Goal: Task Accomplishment & Management: Use online tool/utility

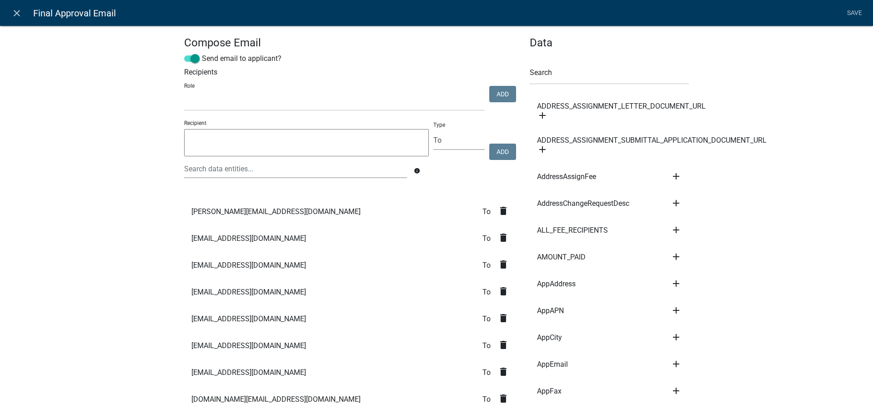
select select
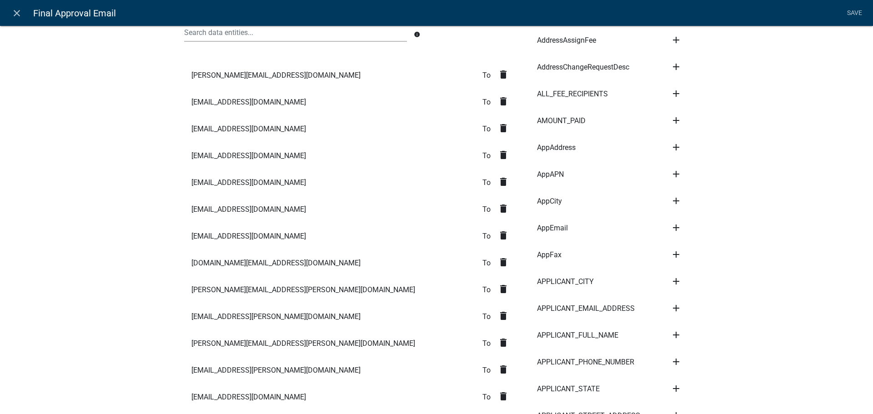
scroll to position [182, 0]
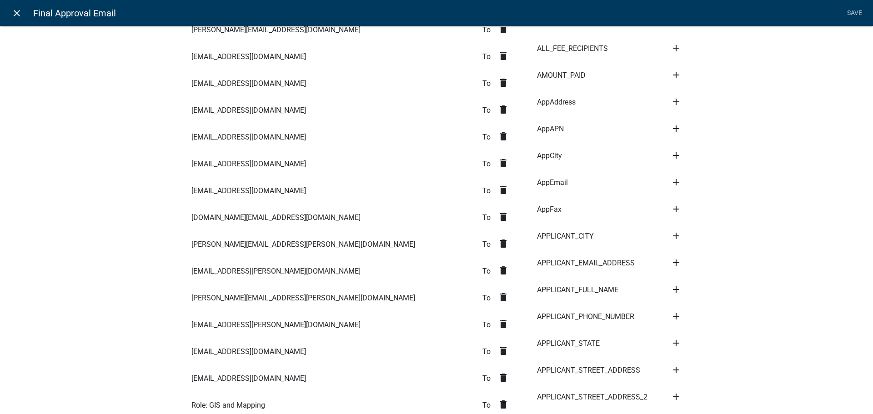
click at [21, 15] on icon "close" at bounding box center [16, 13] width 11 height 11
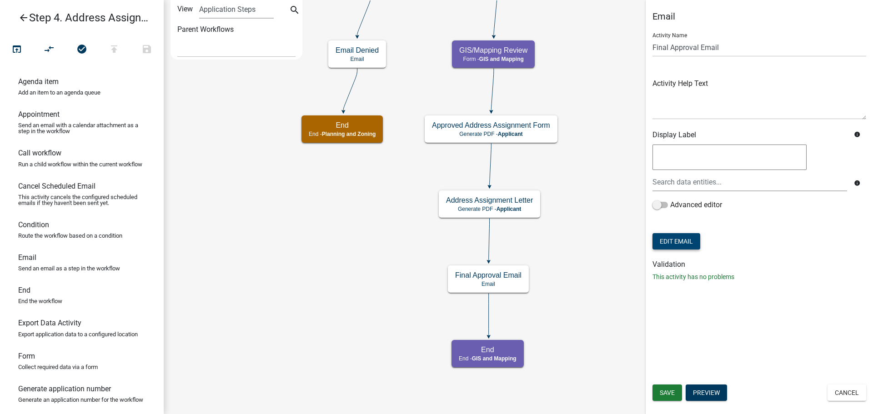
scroll to position [0, 0]
click at [18, 48] on icon "open_in_browser" at bounding box center [16, 50] width 11 height 13
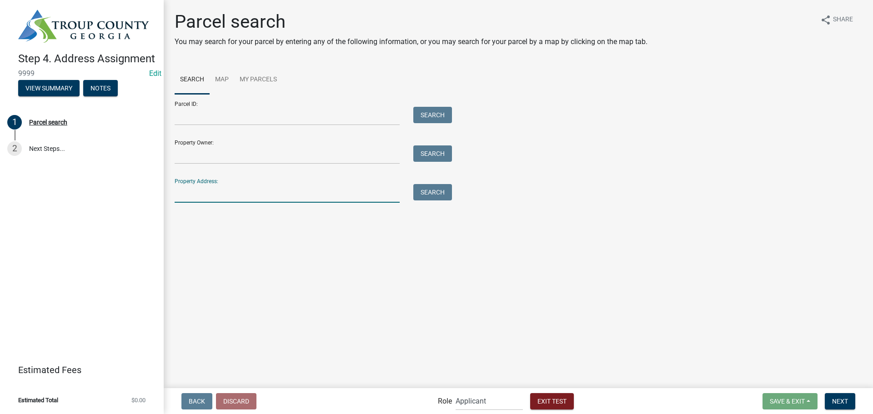
click at [203, 190] on input "Property Address:" at bounding box center [287, 193] width 225 height 19
type input "[STREET_ADDRESS][PERSON_NAME]"
click at [435, 196] on button "Search" at bounding box center [432, 192] width 39 height 16
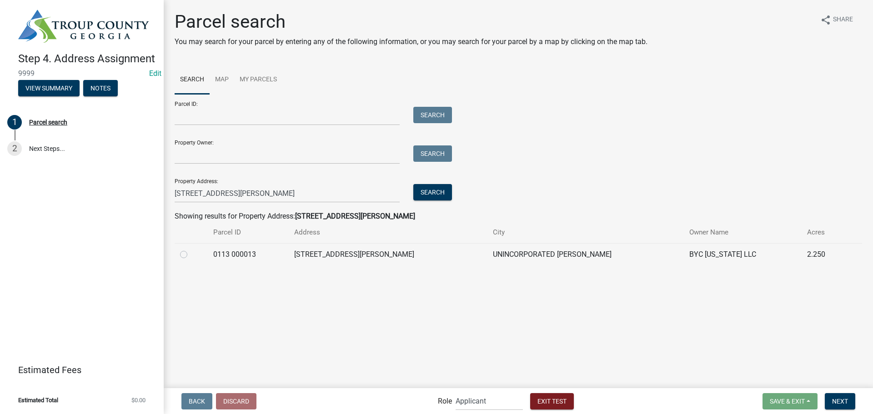
click at [191, 249] on label at bounding box center [191, 249] width 0 height 0
click at [191, 254] on 000013 "radio" at bounding box center [194, 252] width 6 height 6
radio 000013 "true"
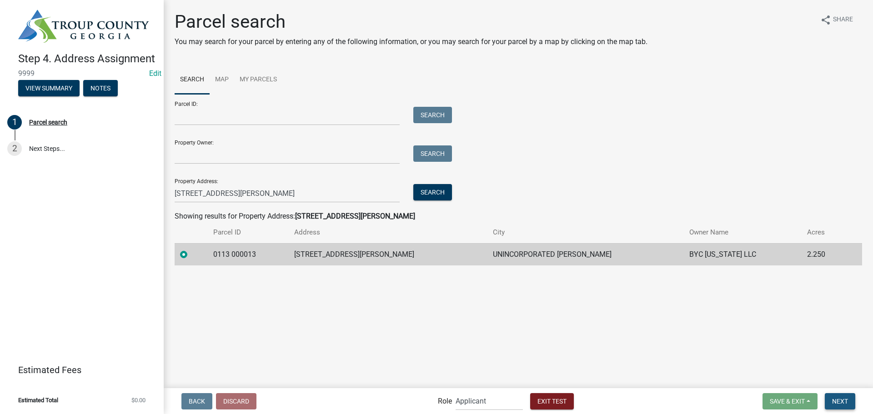
click at [846, 401] on span "Next" at bounding box center [840, 400] width 16 height 7
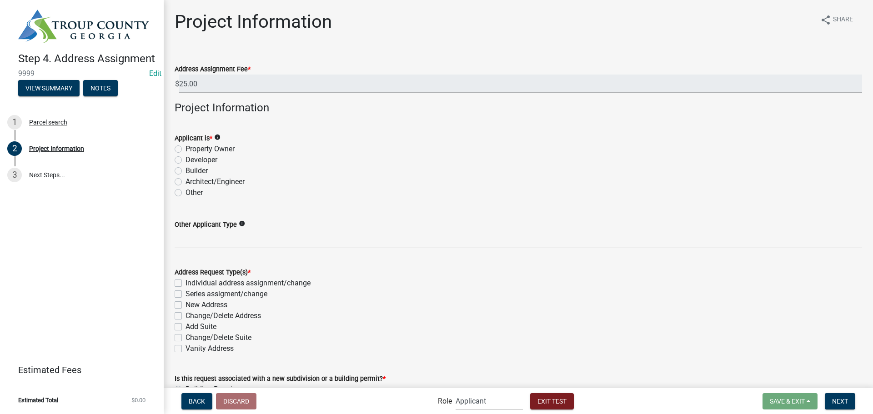
click at [185, 150] on label "Property Owner" at bounding box center [209, 149] width 49 height 11
click at [185, 150] on input "Property Owner" at bounding box center [188, 147] width 6 height 6
radio input "true"
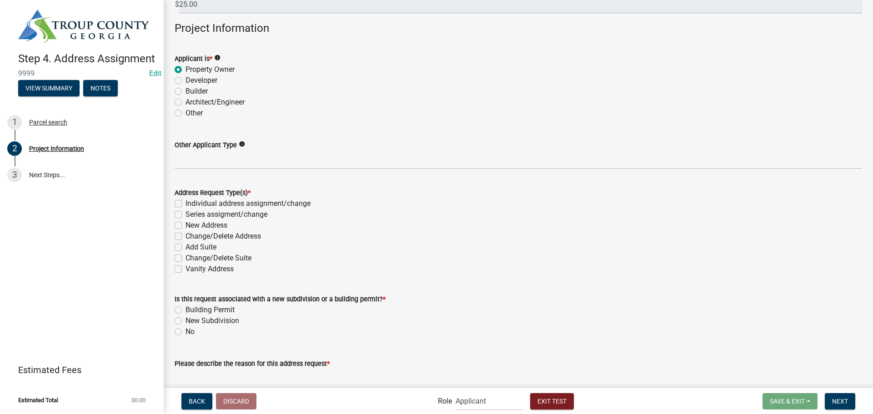
scroll to position [136, 0]
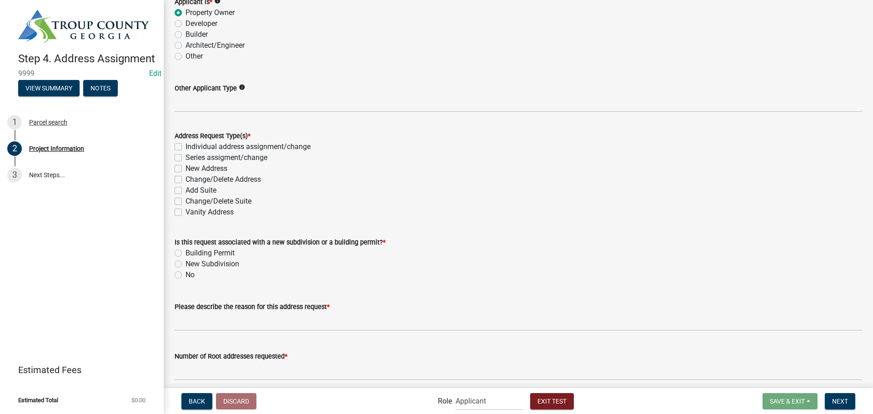
click at [185, 145] on label "Individual address assignment/change" at bounding box center [247, 146] width 125 height 11
click at [185, 145] on input "Individual address assignment/change" at bounding box center [188, 144] width 6 height 6
checkbox input "true"
checkbox input "false"
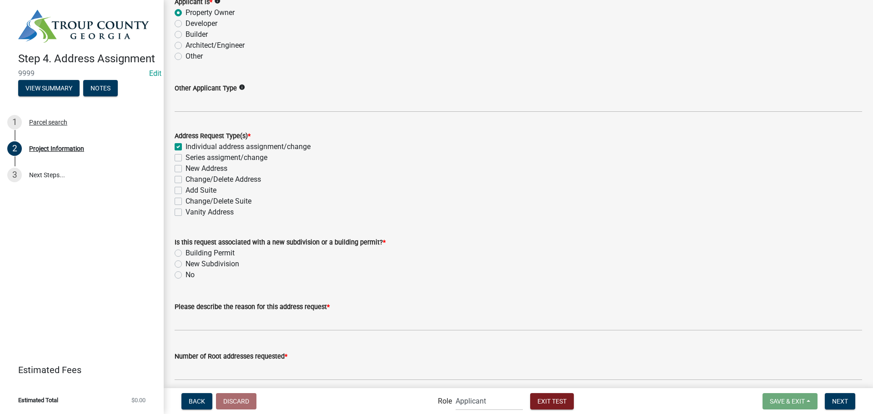
checkbox input "false"
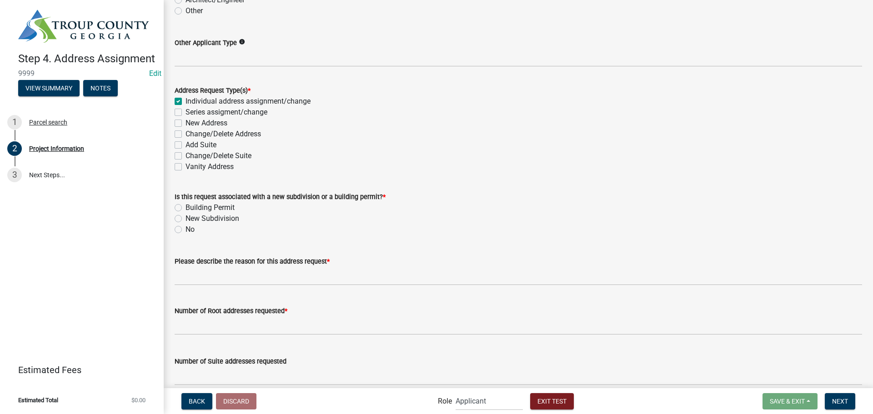
click at [185, 208] on label "Building Permit" at bounding box center [209, 207] width 49 height 11
click at [185, 208] on input "Building Permit" at bounding box center [188, 205] width 6 height 6
radio input "true"
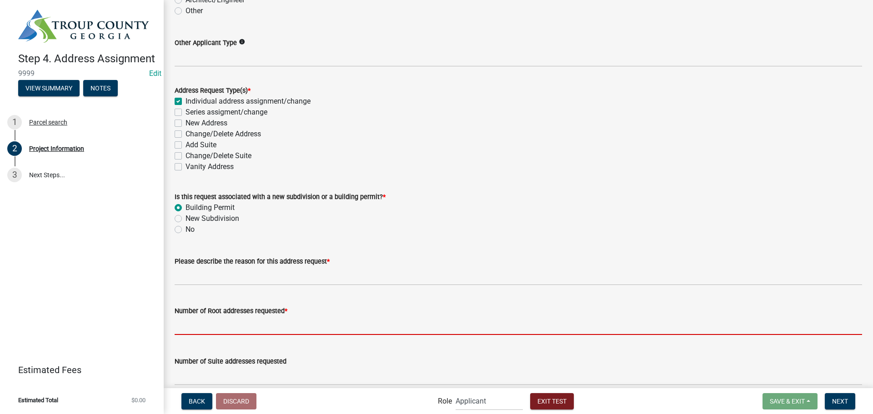
click at [191, 325] on input "text" at bounding box center [518, 325] width 687 height 19
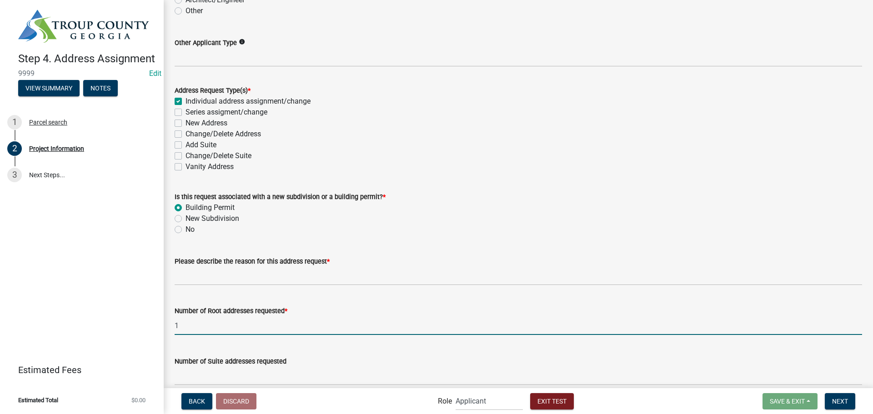
type input "1"
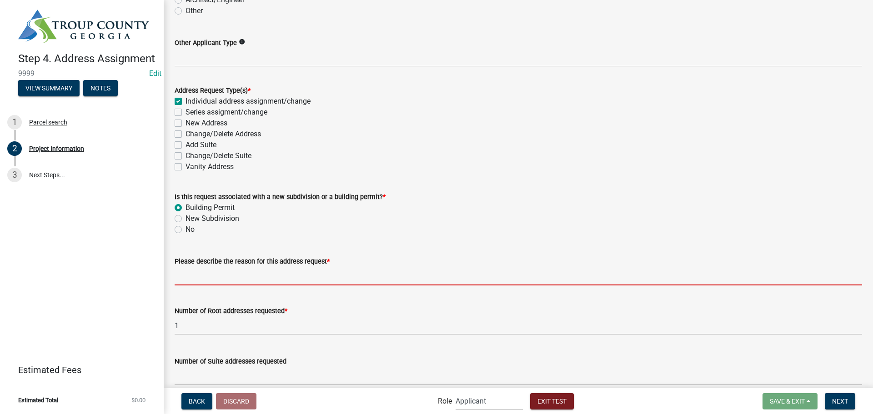
click at [195, 275] on input "Please describe the reason for this address request *" at bounding box center [518, 276] width 687 height 19
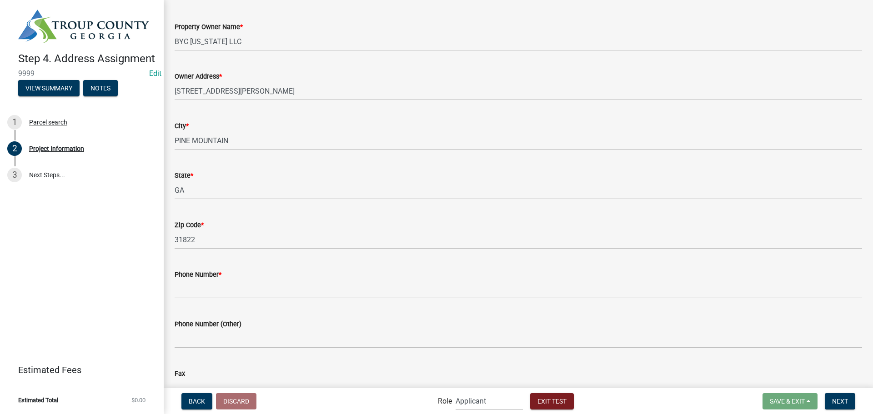
scroll to position [591, 0]
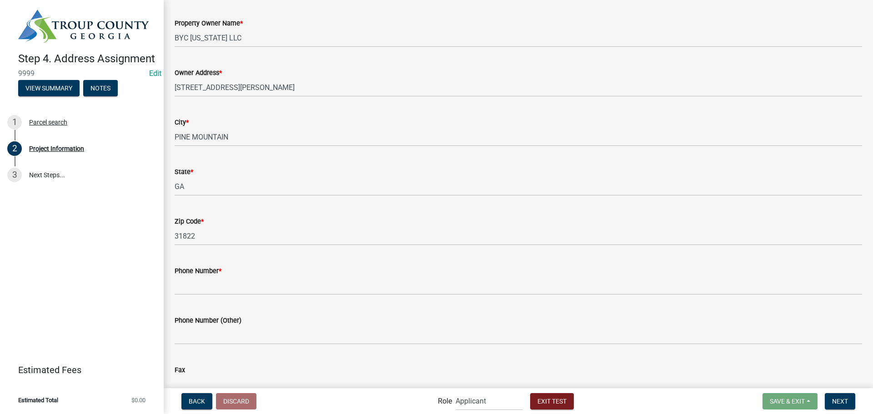
type input "Sing address"
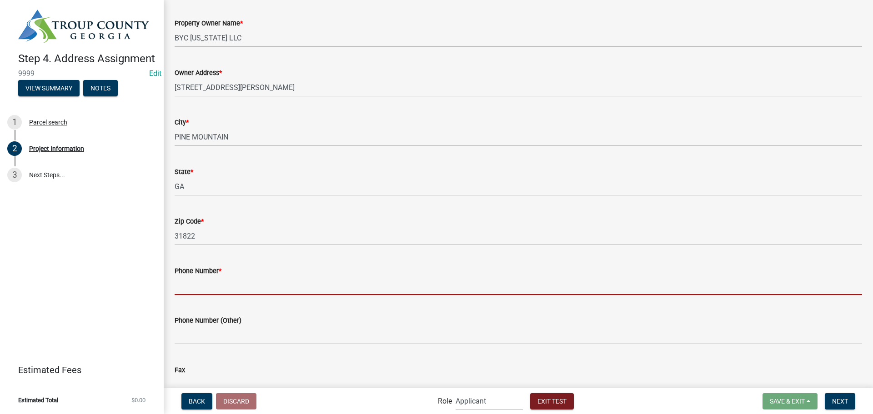
click at [186, 284] on input "Phone Number *" at bounding box center [518, 285] width 687 height 19
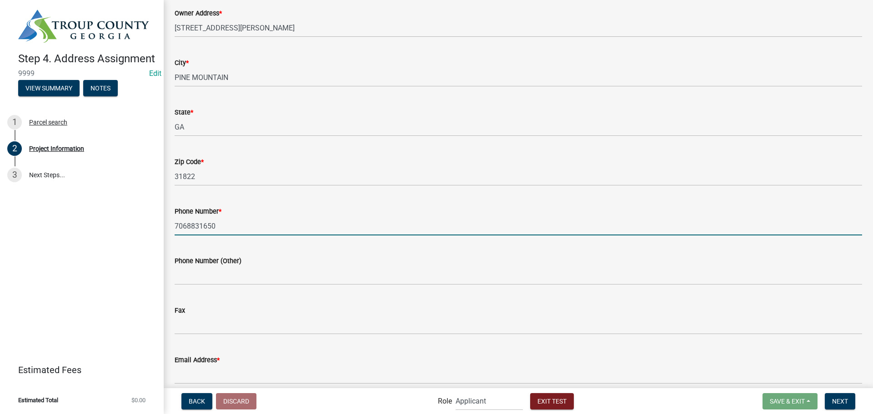
scroll to position [727, 0]
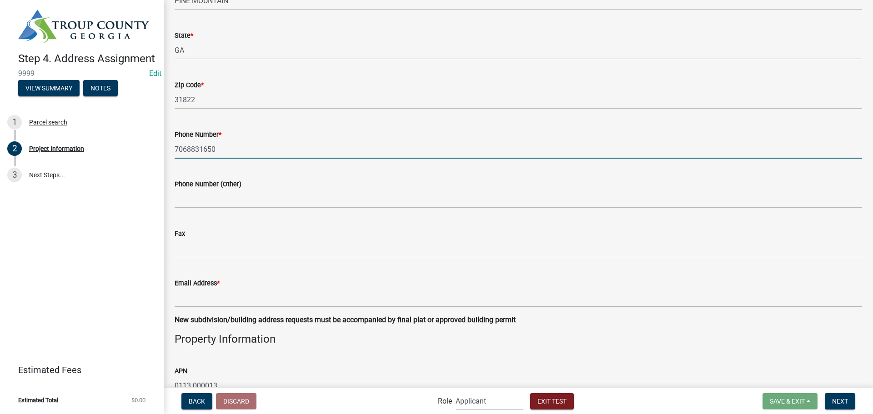
type input "7068831650"
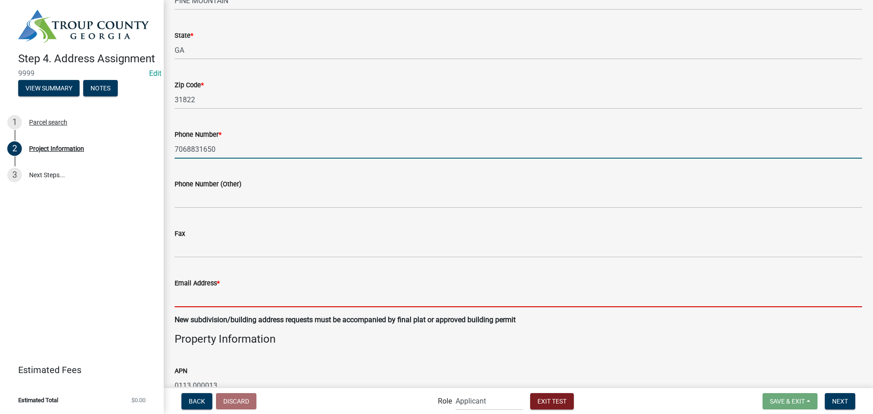
click at [209, 304] on input "Email Address *" at bounding box center [518, 298] width 687 height 19
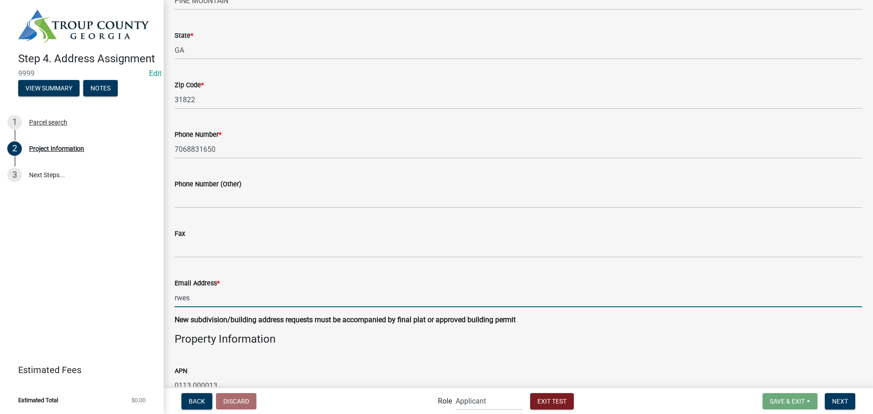
type input "[EMAIL_ADDRESS][DOMAIN_NAME]"
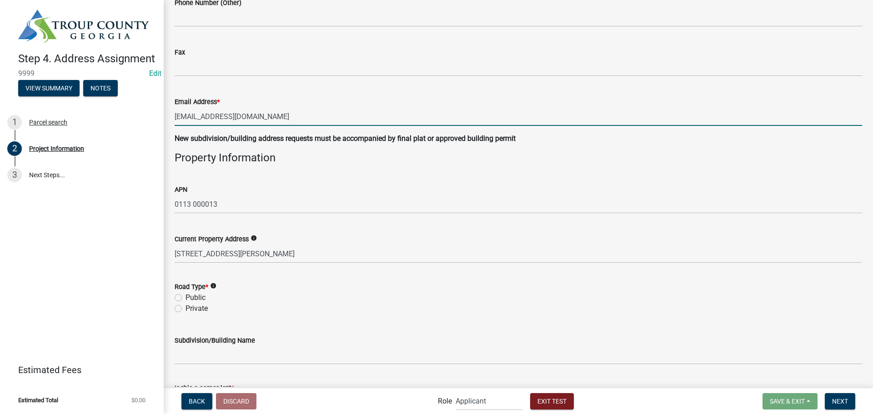
scroll to position [909, 0]
click at [185, 296] on label "Public" at bounding box center [195, 297] width 20 height 11
click at [185, 296] on input "Public" at bounding box center [188, 295] width 6 height 6
radio input "true"
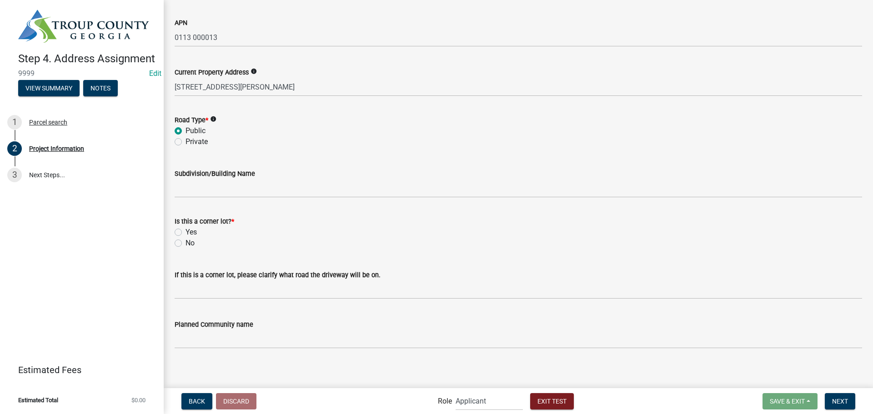
scroll to position [1080, 0]
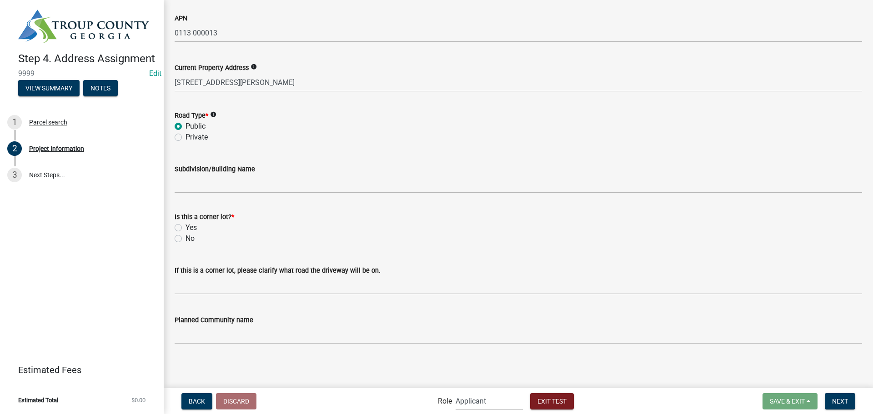
click at [185, 237] on label "No" at bounding box center [189, 238] width 9 height 11
click at [185, 237] on input "No" at bounding box center [188, 236] width 6 height 6
radio input "true"
click at [841, 400] on span "Next" at bounding box center [840, 400] width 16 height 7
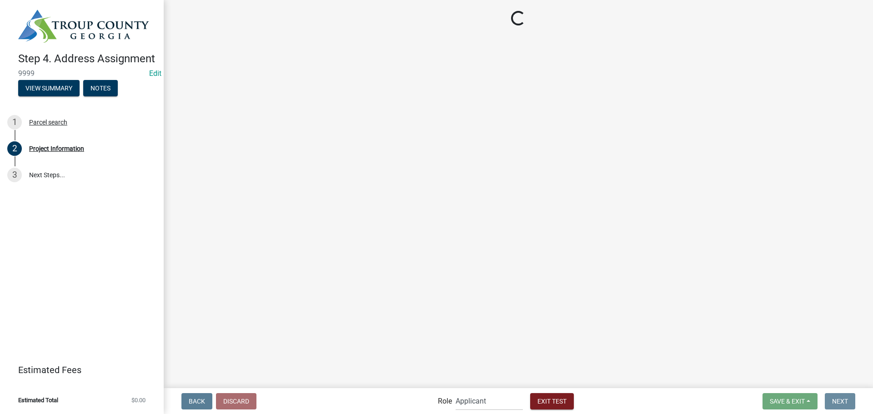
scroll to position [0, 0]
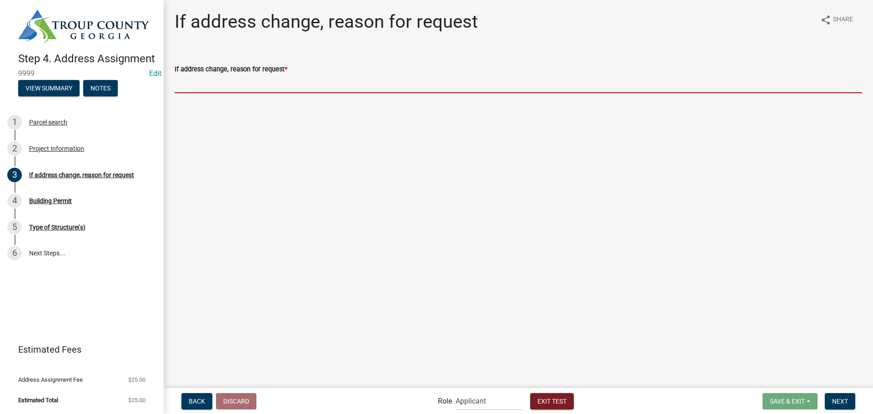
click at [185, 87] on input "If address change, reason for request *" at bounding box center [518, 84] width 687 height 19
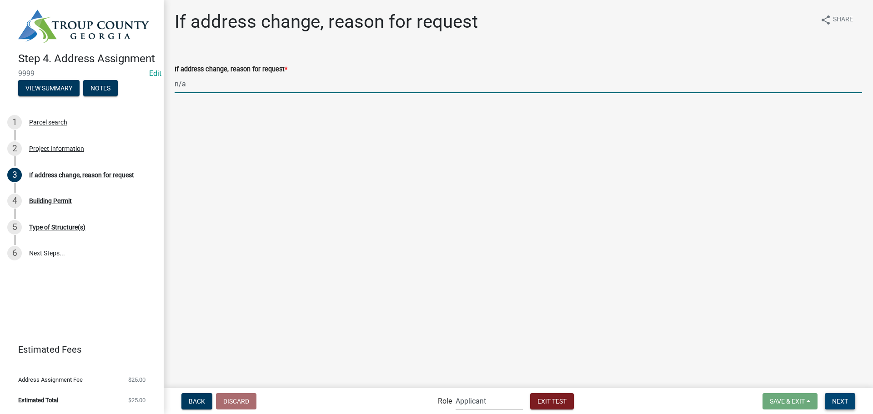
type input "n/a"
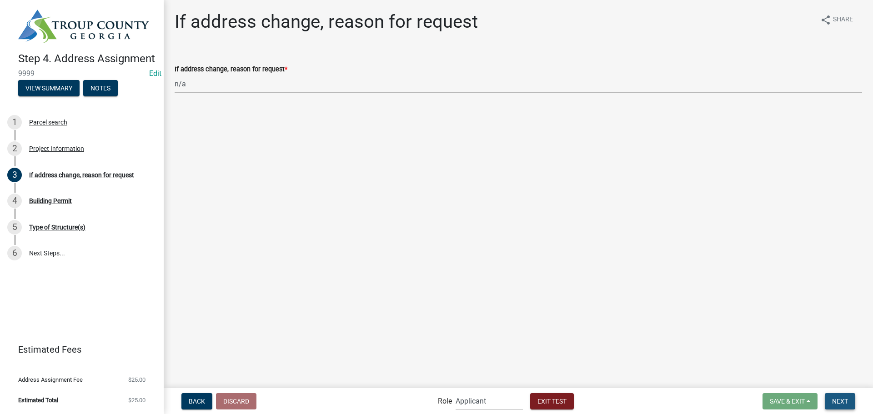
click at [849, 402] on button "Next" at bounding box center [839, 401] width 30 height 16
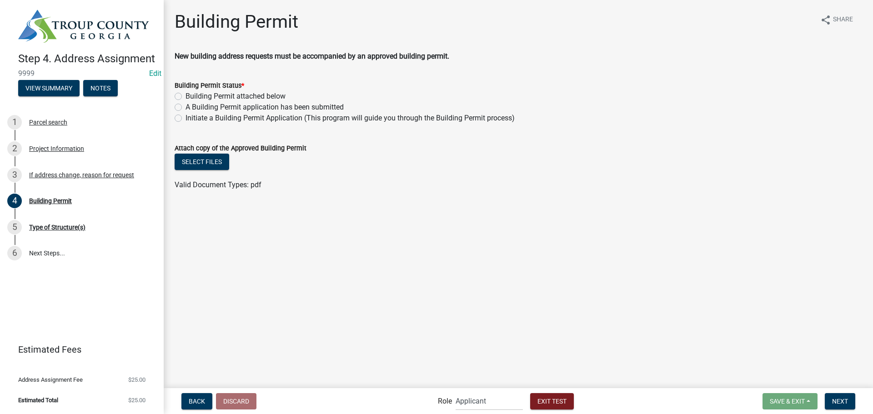
click at [185, 93] on label "Building Permit attached below" at bounding box center [235, 96] width 100 height 11
click at [185, 93] on input "Building Permit attached below" at bounding box center [188, 94] width 6 height 6
radio input "true"
click at [846, 403] on span "Next" at bounding box center [840, 400] width 16 height 7
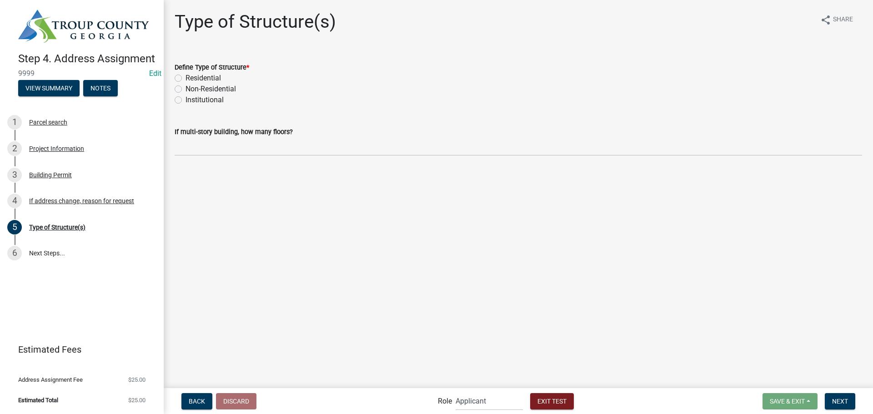
click at [185, 79] on label "Residential" at bounding box center [202, 78] width 35 height 11
click at [185, 79] on input "Residential" at bounding box center [188, 76] width 6 height 6
radio input "true"
click at [845, 399] on span "Next" at bounding box center [840, 400] width 16 height 7
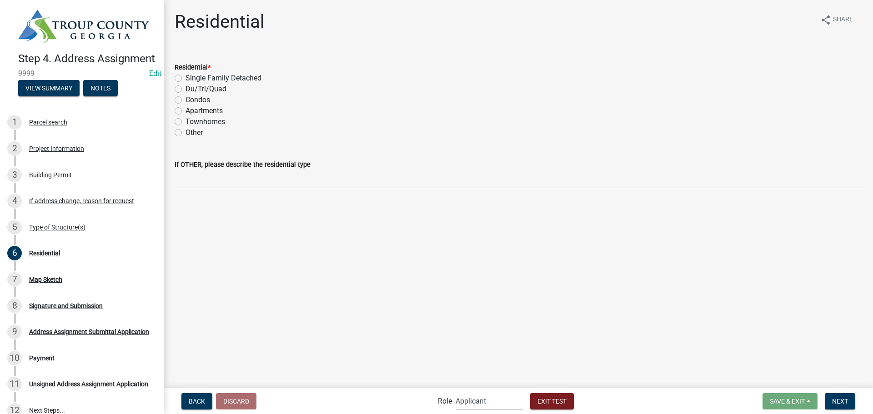
click at [185, 78] on label "Single Family Detached" at bounding box center [223, 78] width 76 height 11
click at [185, 78] on input "Single Family Detached" at bounding box center [188, 76] width 6 height 6
radio input "true"
drag, startPoint x: 846, startPoint y: 404, endPoint x: 703, endPoint y: 364, distance: 147.6
click at [846, 404] on span "Next" at bounding box center [840, 400] width 16 height 7
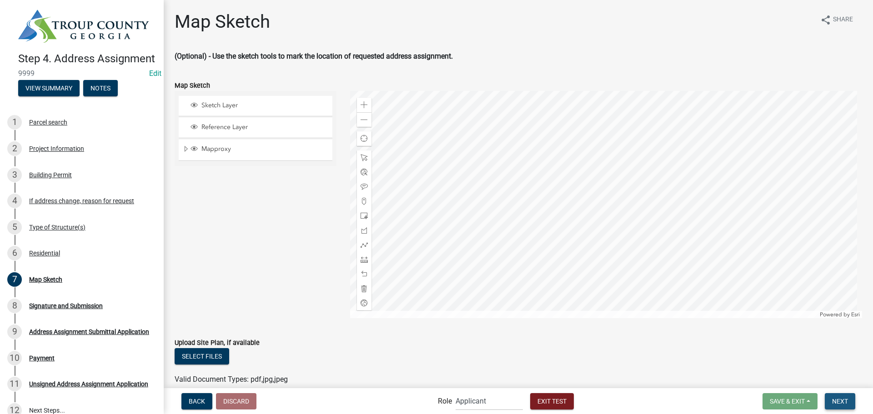
click at [844, 402] on span "Next" at bounding box center [840, 400] width 16 height 7
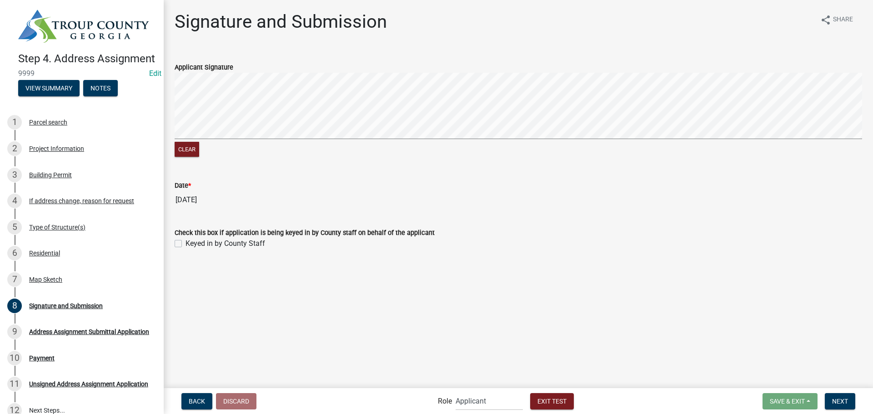
click at [185, 246] on label "Keyed in by County Staff" at bounding box center [225, 243] width 80 height 11
click at [185, 244] on input "Keyed in by County Staff" at bounding box center [188, 241] width 6 height 6
checkbox input "true"
click at [841, 405] on button "Next" at bounding box center [839, 401] width 30 height 16
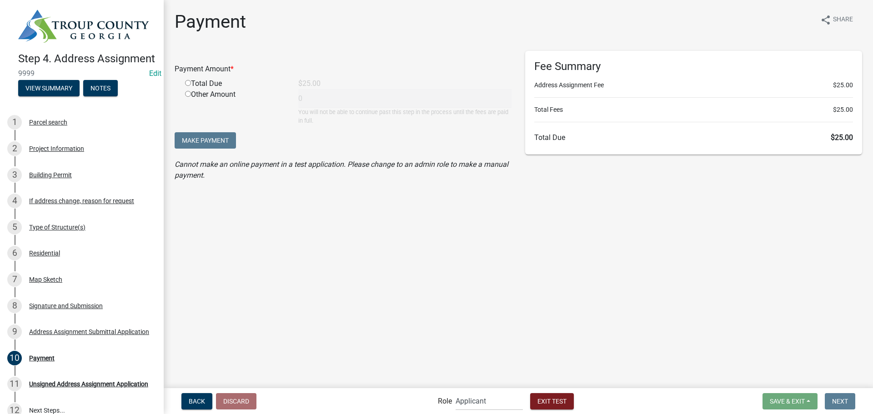
click at [816, 385] on main "Payment share Share Payment Amount * Total Due $25.00 Other Amount 0 You will n…" at bounding box center [518, 193] width 709 height 387
click at [46, 178] on div "Building Permit" at bounding box center [50, 175] width 43 height 6
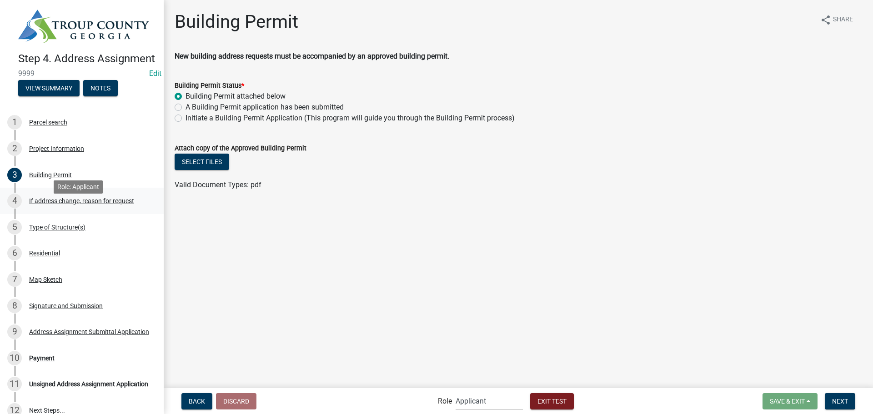
click at [70, 204] on div "If address change, reason for request" at bounding box center [81, 201] width 105 height 6
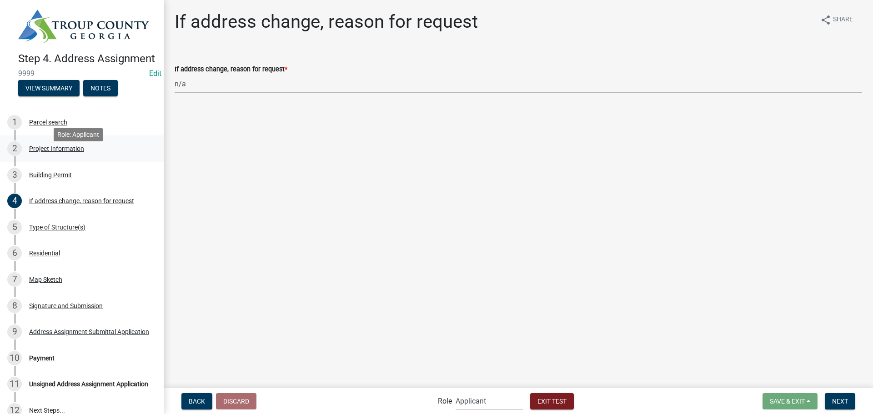
click at [40, 152] on div "Project Information" at bounding box center [56, 148] width 55 height 6
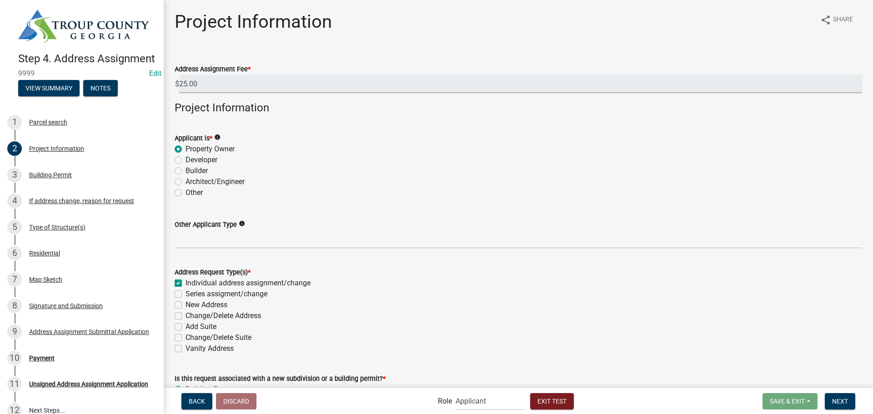
drag, startPoint x: 212, startPoint y: 90, endPoint x: 167, endPoint y: 79, distance: 46.0
click at [837, 398] on span "Next" at bounding box center [840, 400] width 16 height 7
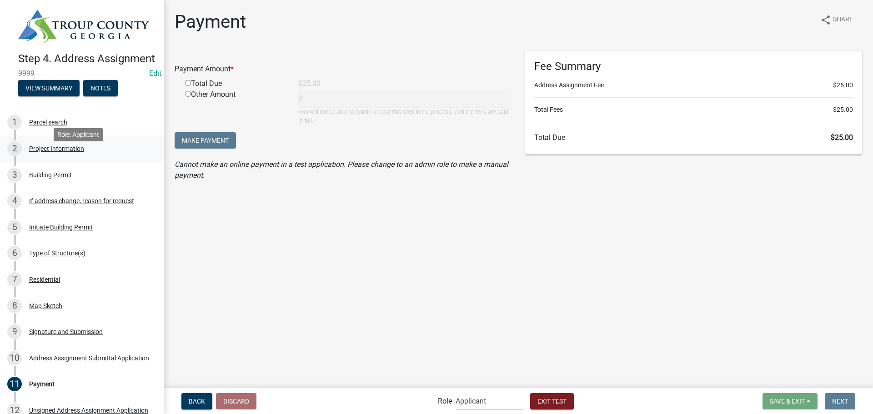
click at [44, 152] on div "Project Information" at bounding box center [56, 148] width 55 height 6
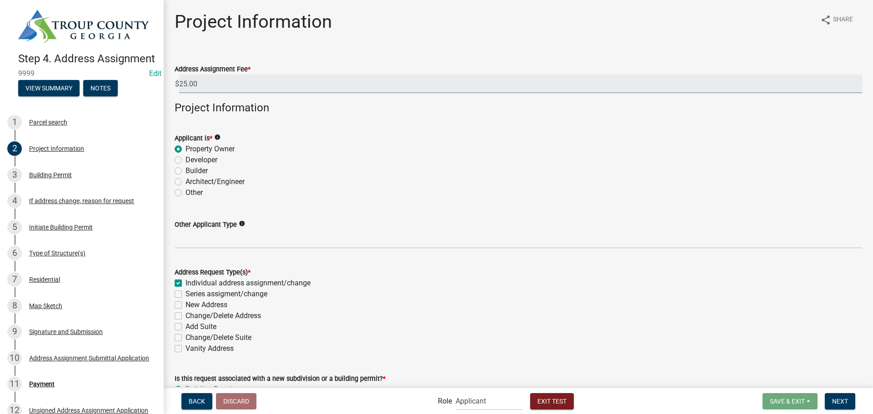
click at [199, 82] on input "25.00" at bounding box center [520, 84] width 683 height 19
click at [547, 403] on span "Exit Test" at bounding box center [551, 400] width 29 height 7
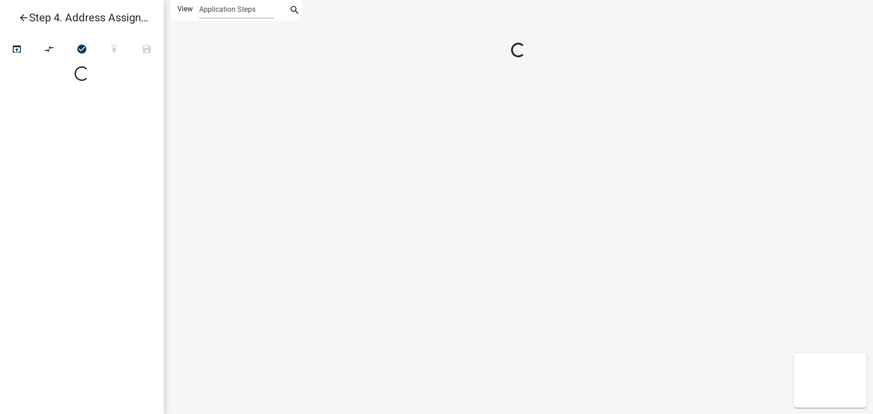
select select
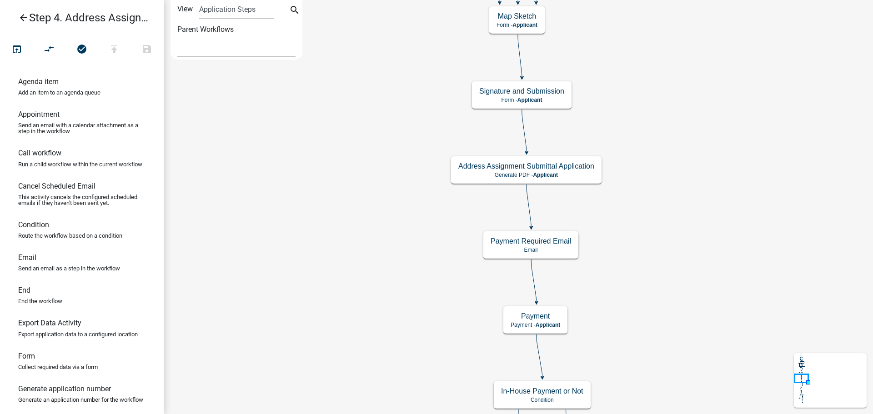
click at [88, 178] on link "Call workflow Run a child workflow within the current workflow" at bounding box center [82, 161] width 164 height 33
click at [16, 51] on icon "open_in_browser" at bounding box center [16, 50] width 11 height 13
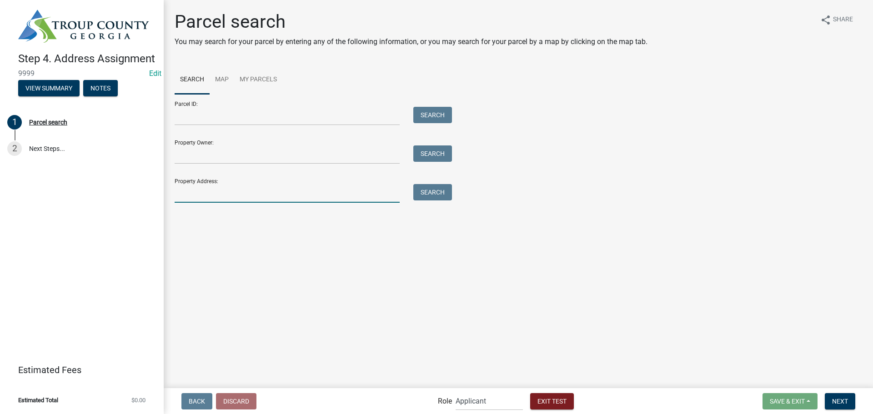
click at [189, 189] on input "Property Address:" at bounding box center [287, 193] width 225 height 19
type input "[STREET_ADDRESS][PERSON_NAME]"
click at [432, 198] on button "Search" at bounding box center [432, 192] width 39 height 16
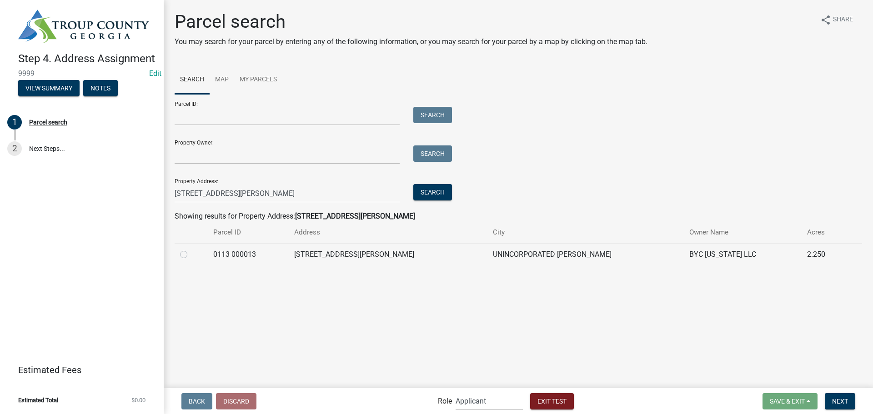
click at [191, 249] on label at bounding box center [191, 249] width 0 height 0
click at [191, 254] on 000013 "radio" at bounding box center [194, 252] width 6 height 6
radio 000013 "true"
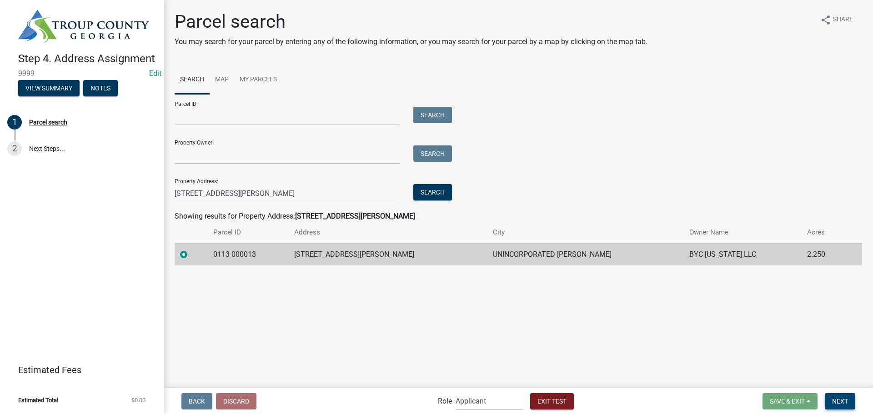
click at [844, 403] on span "Next" at bounding box center [840, 400] width 16 height 7
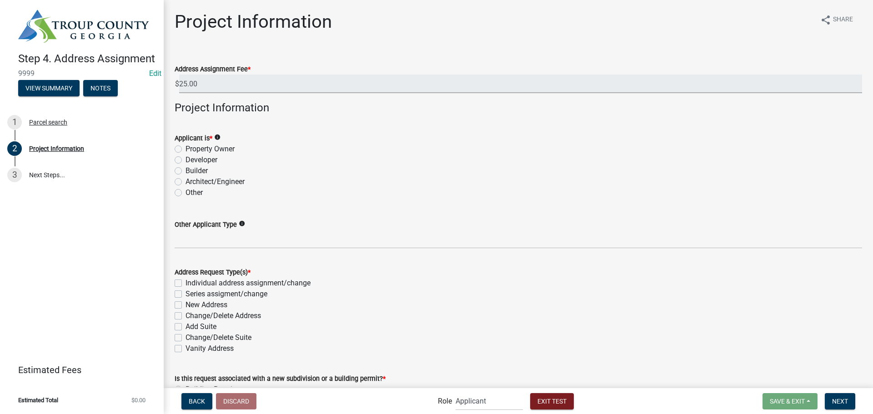
drag, startPoint x: 205, startPoint y: 88, endPoint x: 169, endPoint y: 82, distance: 37.2
click at [169, 82] on div "Address Assignment Fee * $ 25.00" at bounding box center [518, 72] width 701 height 42
click at [185, 150] on label "Property Owner" at bounding box center [209, 149] width 49 height 11
click at [185, 150] on input "Property Owner" at bounding box center [188, 147] width 6 height 6
radio input "true"
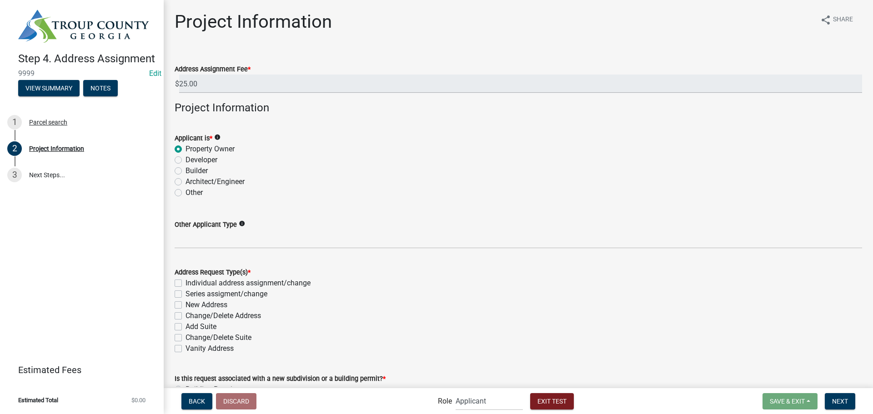
click at [185, 279] on label "Individual address assignment/change" at bounding box center [247, 283] width 125 height 11
click at [185, 279] on input "Individual address assignment/change" at bounding box center [188, 281] width 6 height 6
checkbox input "true"
checkbox input "false"
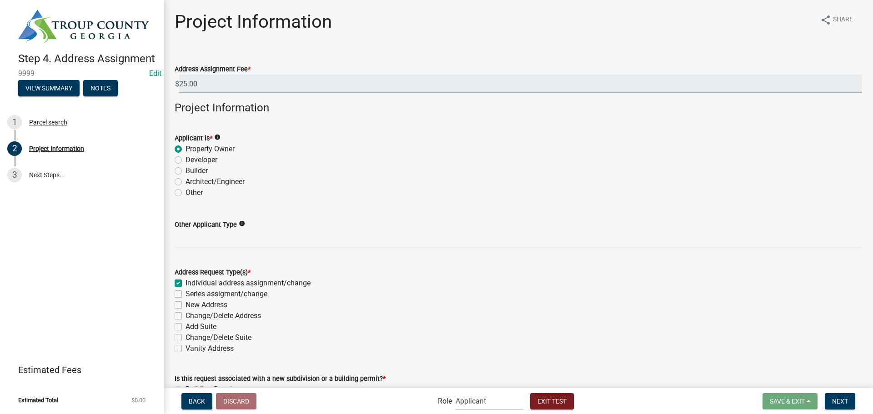
checkbox input "false"
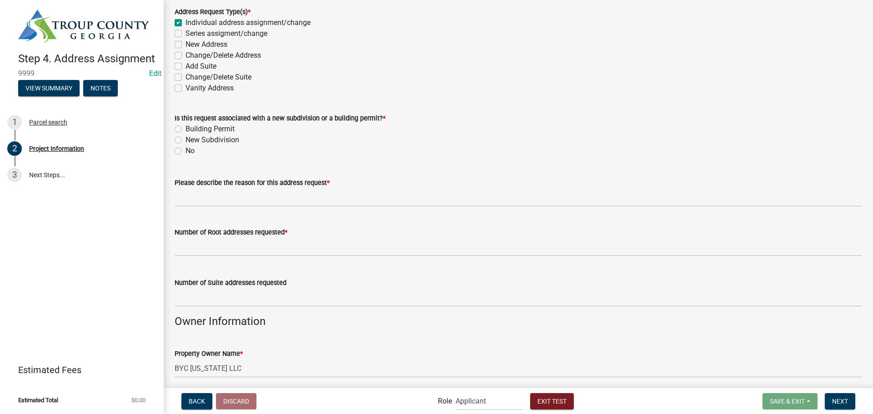
scroll to position [273, 0]
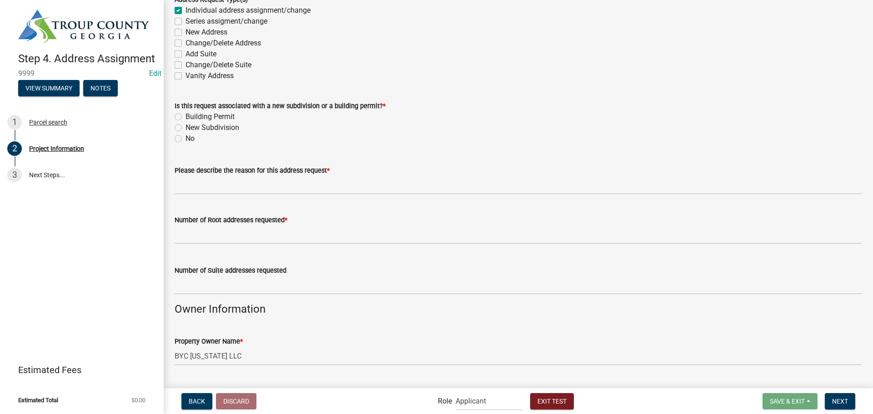
click at [185, 117] on label "Building Permit" at bounding box center [209, 116] width 49 height 11
click at [185, 117] on input "Building Permit" at bounding box center [188, 114] width 6 height 6
radio input "true"
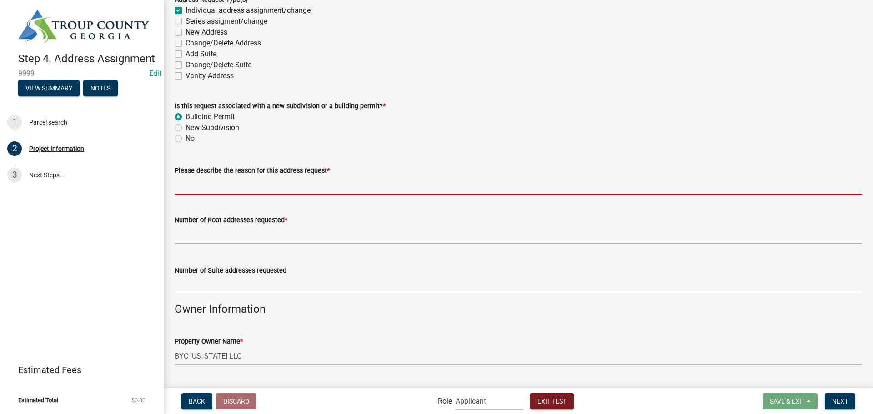
click at [186, 186] on input "Please describe the reason for this address request *" at bounding box center [518, 185] width 687 height 19
type input "New residence"
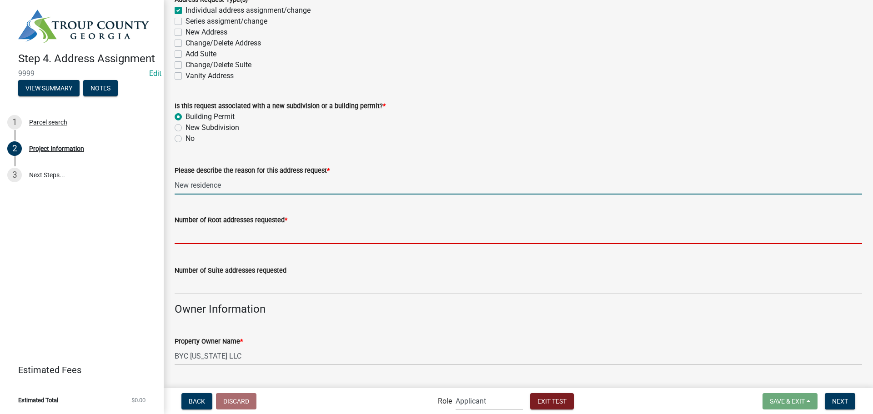
click at [212, 237] on input "text" at bounding box center [518, 234] width 687 height 19
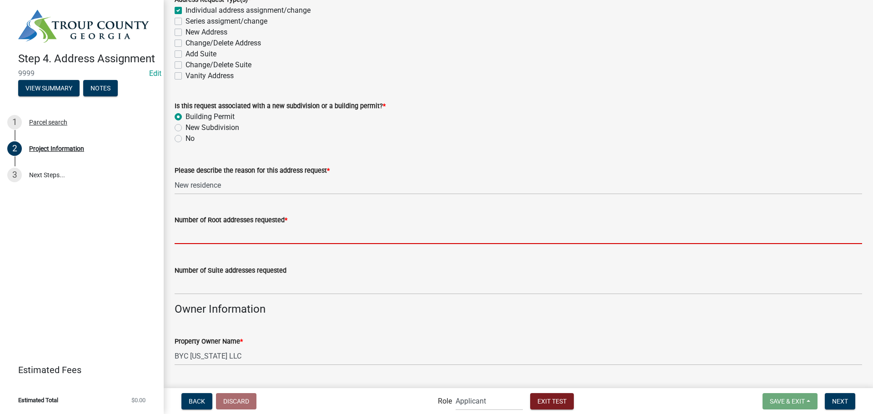
type input "1"
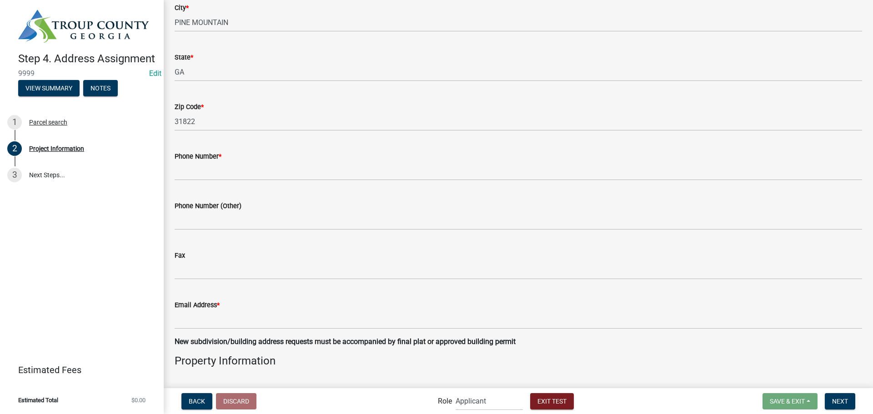
scroll to position [727, 0]
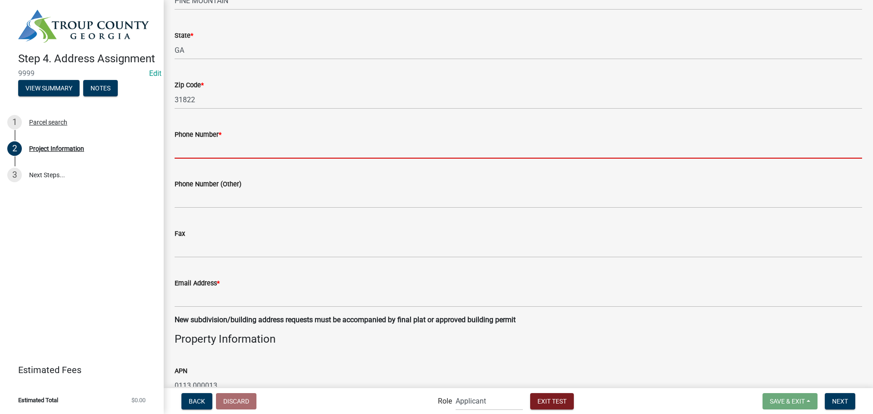
click at [215, 148] on input "Phone Number *" at bounding box center [518, 149] width 687 height 19
type input "[PHONE_NUMBER]"
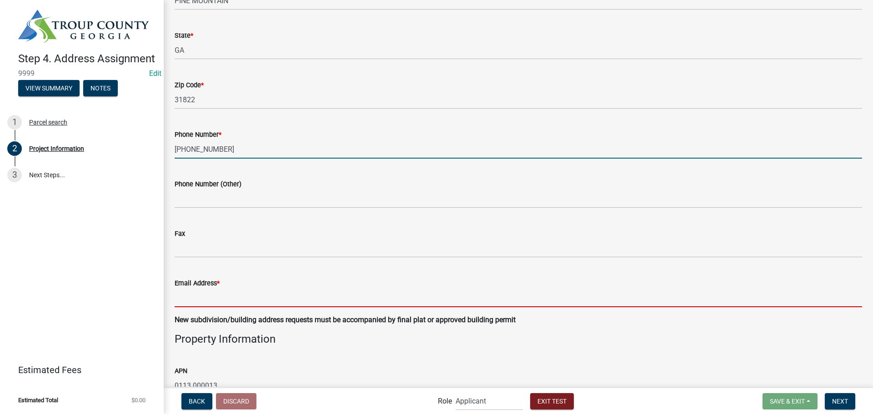
click at [209, 299] on input "Email Address *" at bounding box center [518, 298] width 687 height 19
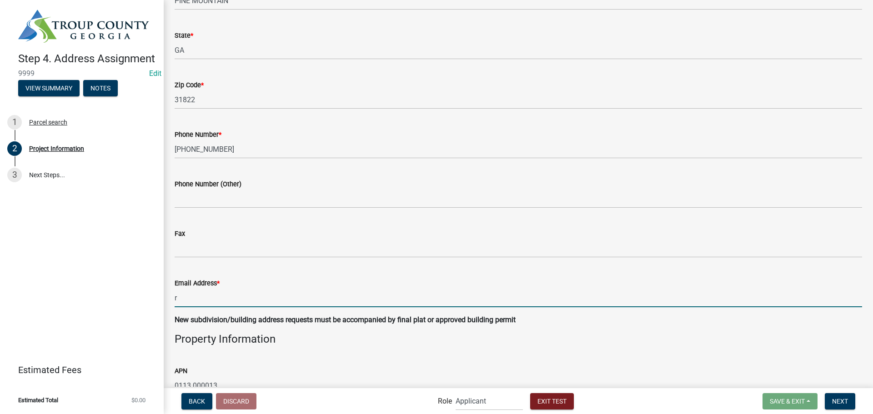
type input "[EMAIL_ADDRESS][DOMAIN_NAME]"
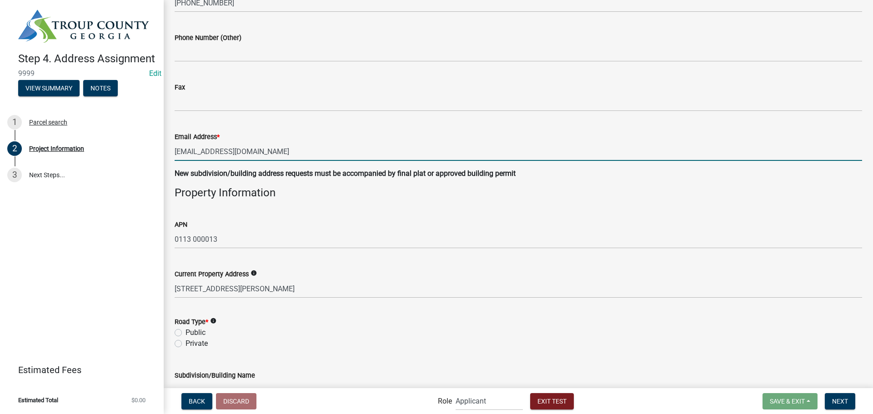
scroll to position [1045, 0]
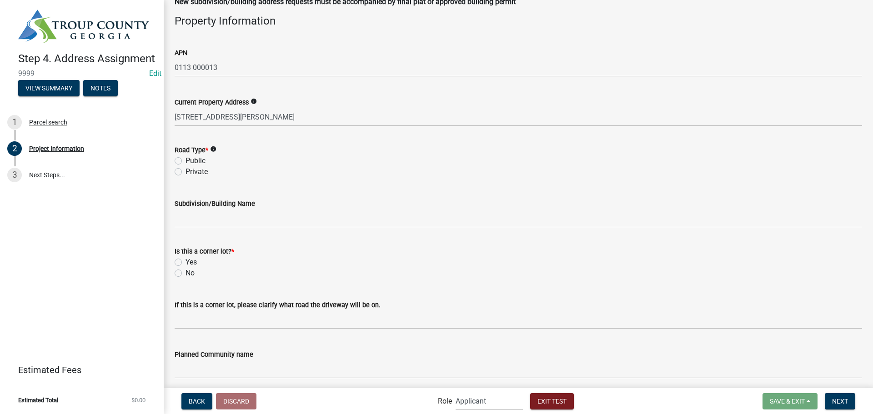
click at [185, 159] on label "Public" at bounding box center [195, 160] width 20 height 11
click at [185, 159] on input "Public" at bounding box center [188, 158] width 6 height 6
radio input "true"
click at [185, 275] on label "No" at bounding box center [189, 273] width 9 height 11
click at [185, 274] on input "No" at bounding box center [188, 271] width 6 height 6
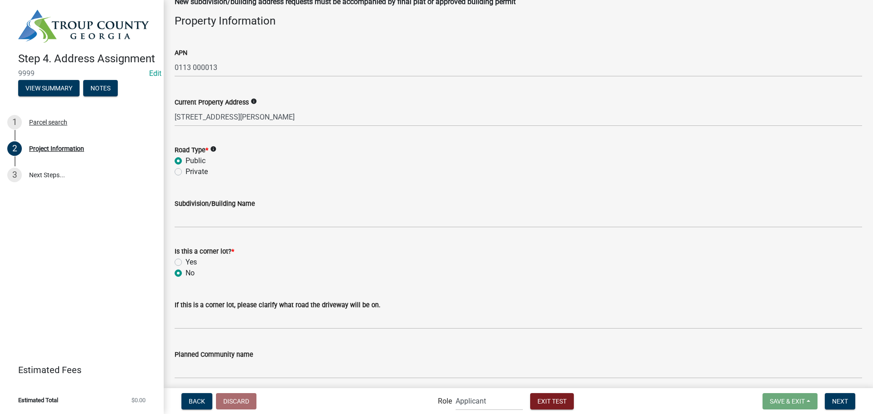
radio input "true"
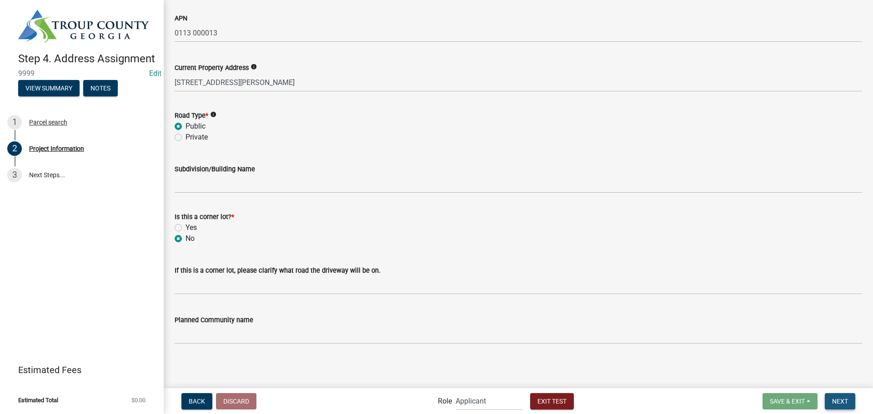
click at [835, 404] on span "Next" at bounding box center [840, 400] width 16 height 7
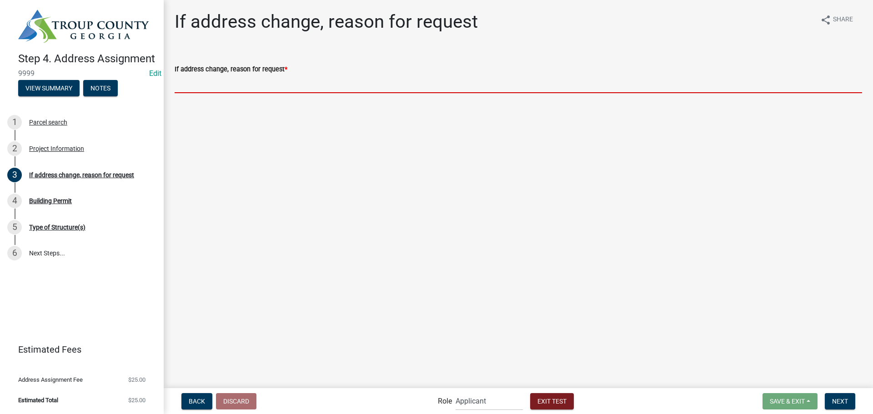
drag, startPoint x: 241, startPoint y: 85, endPoint x: 235, endPoint y: 86, distance: 6.2
click at [241, 85] on input "If address change, reason for request *" at bounding box center [518, 84] width 687 height 19
type input "N/A"
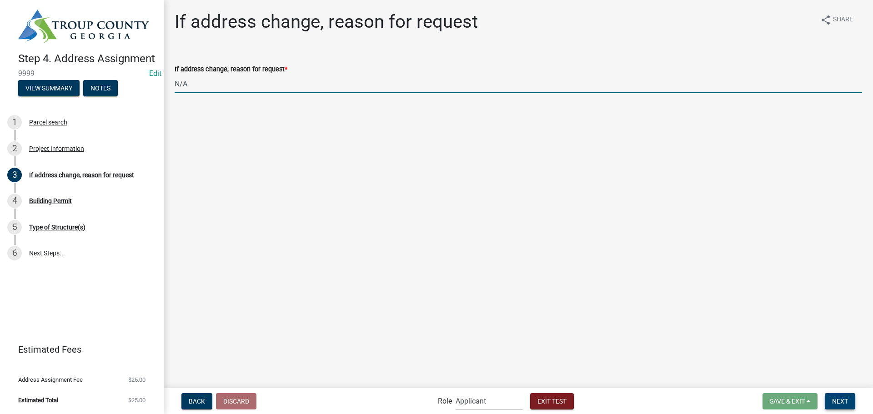
click at [838, 408] on button "Next" at bounding box center [839, 401] width 30 height 16
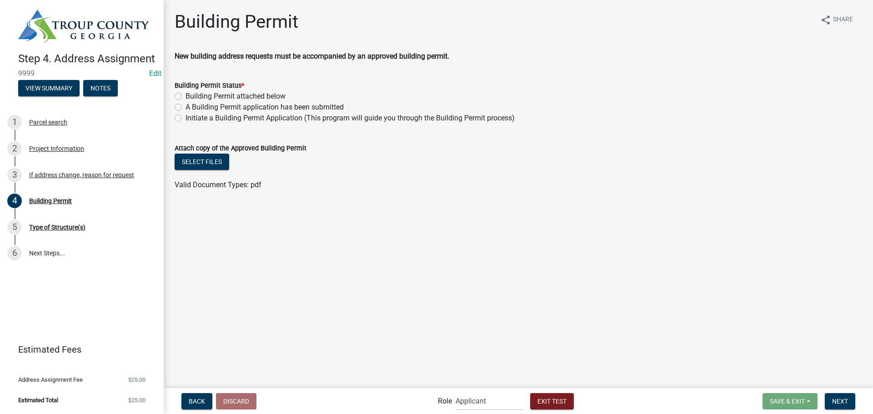
drag, startPoint x: 178, startPoint y: 97, endPoint x: 204, endPoint y: 124, distance: 37.0
click at [185, 97] on label "Building Permit attached below" at bounding box center [235, 96] width 100 height 11
click at [185, 97] on input "Building Permit attached below" at bounding box center [188, 94] width 6 height 6
radio input "true"
click at [833, 404] on span "Next" at bounding box center [840, 400] width 16 height 7
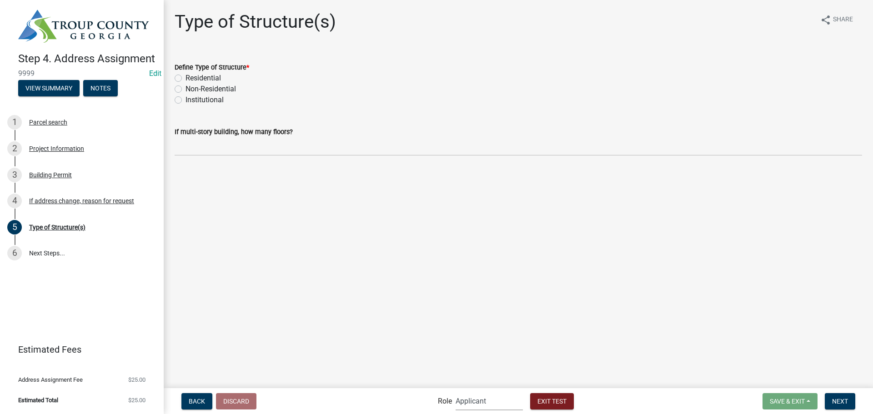
click at [511, 405] on select "Applicant GIS and Mapping Admin Planning and Zoning" at bounding box center [488, 401] width 67 height 19
select select "f3ba5a91-7966-4b64-ba08-5dcd87fd854a"
click at [455, 392] on select "Applicant GIS and Mapping Admin Planning and Zoning" at bounding box center [488, 401] width 67 height 19
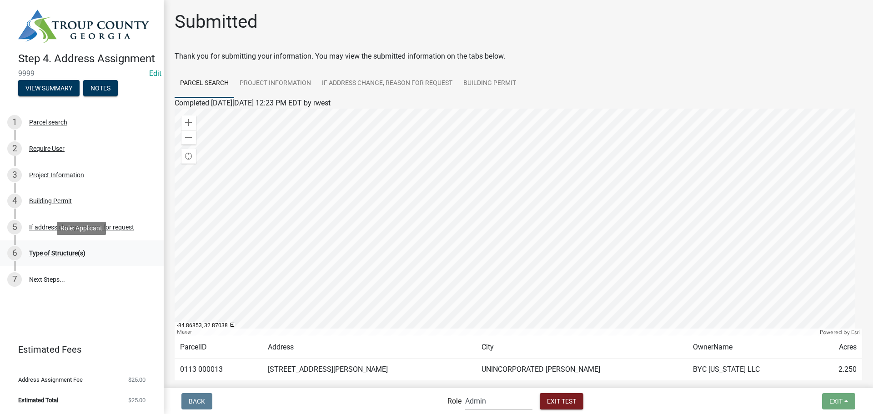
click at [60, 254] on div "Type of Structure(s)" at bounding box center [57, 253] width 56 height 6
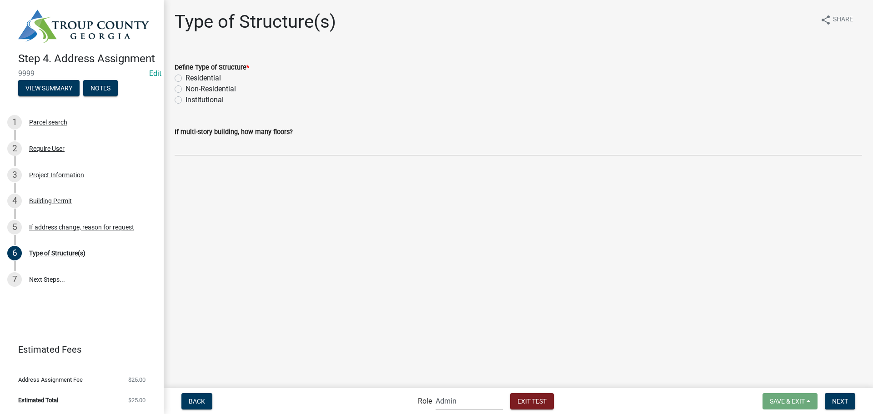
click at [185, 79] on label "Residential" at bounding box center [202, 78] width 35 height 11
click at [185, 79] on input "Residential" at bounding box center [188, 76] width 6 height 6
radio input "true"
click at [843, 403] on span "Next" at bounding box center [840, 400] width 16 height 7
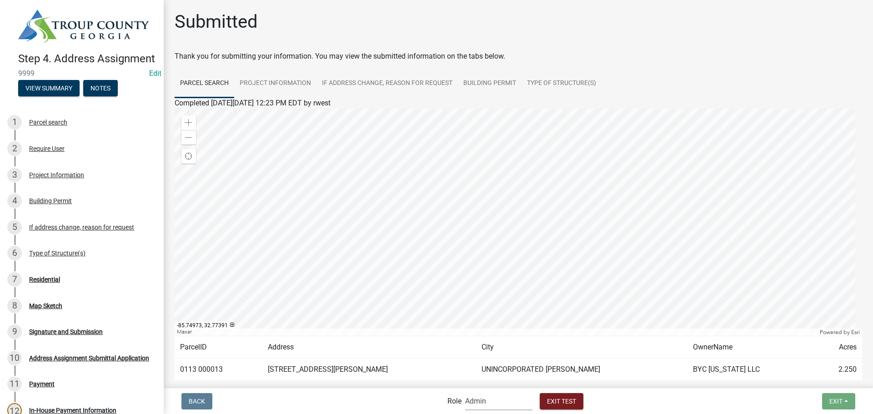
click at [498, 402] on select "Applicant GIS and Mapping Admin Planning and Zoning" at bounding box center [498, 401] width 67 height 19
click at [465, 392] on select "Applicant GIS and Mapping Admin Planning and Zoning" at bounding box center [498, 401] width 67 height 19
click at [501, 399] on select "Applicant GIS and Mapping Admin Planning and Zoning" at bounding box center [498, 401] width 67 height 19
select select "373e0d8b-730e-4e8a-a365-34abbb433337"
click at [465, 392] on select "Applicant GIS and Mapping Admin Planning and Zoning" at bounding box center [498, 401] width 67 height 19
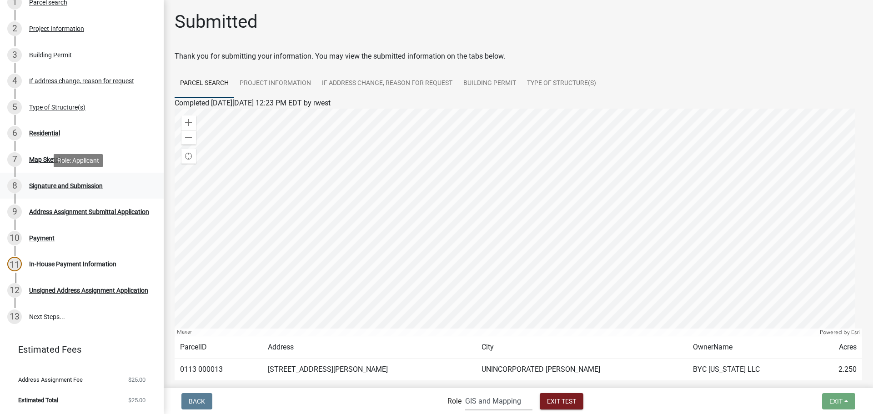
scroll to position [131, 0]
click at [17, 239] on div "10" at bounding box center [14, 238] width 15 height 15
click at [13, 264] on div "11" at bounding box center [14, 264] width 15 height 15
click at [12, 293] on div "12" at bounding box center [14, 290] width 15 height 15
click at [13, 274] on link "11 In-House Payment Information" at bounding box center [82, 264] width 164 height 26
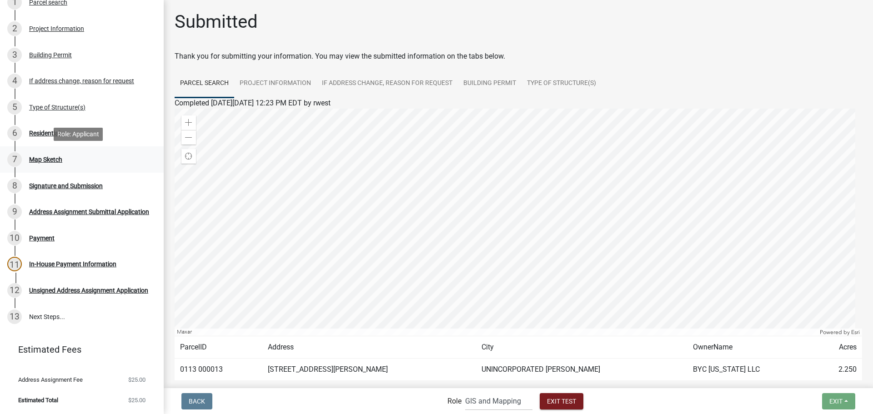
click at [19, 165] on div "7" at bounding box center [14, 159] width 15 height 15
click at [18, 131] on div "6" at bounding box center [14, 133] width 15 height 15
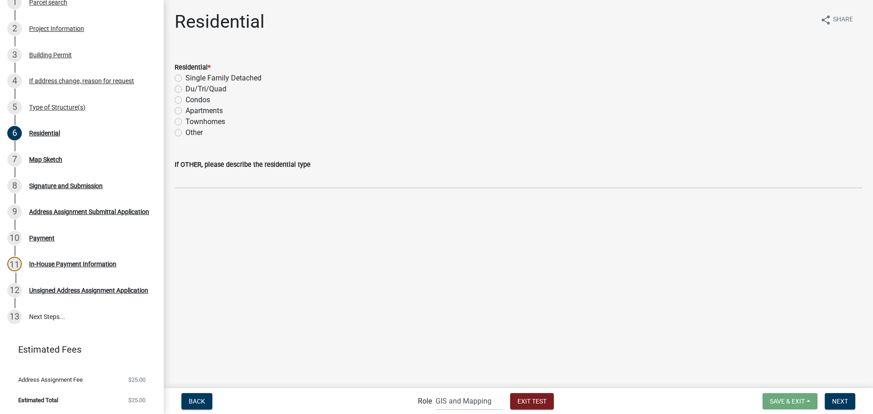
click at [185, 79] on label "Single Family Detached" at bounding box center [223, 78] width 76 height 11
click at [185, 79] on input "Single Family Detached" at bounding box center [188, 76] width 6 height 6
radio input "true"
click at [841, 399] on span "Next" at bounding box center [840, 400] width 16 height 7
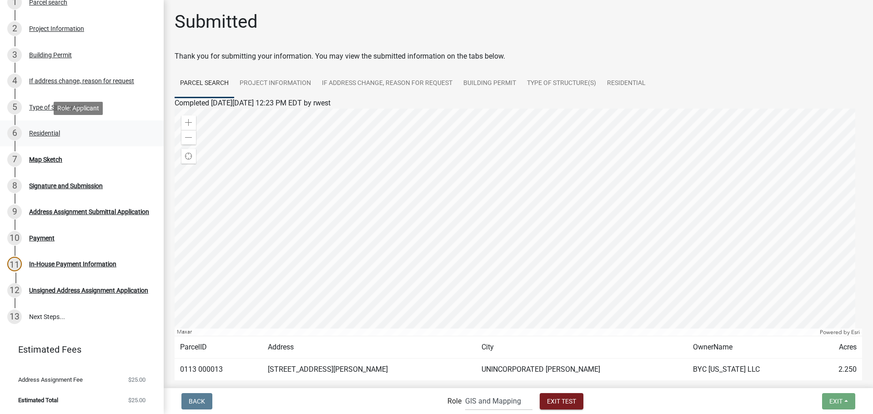
click at [13, 131] on div "6" at bounding box center [14, 133] width 15 height 15
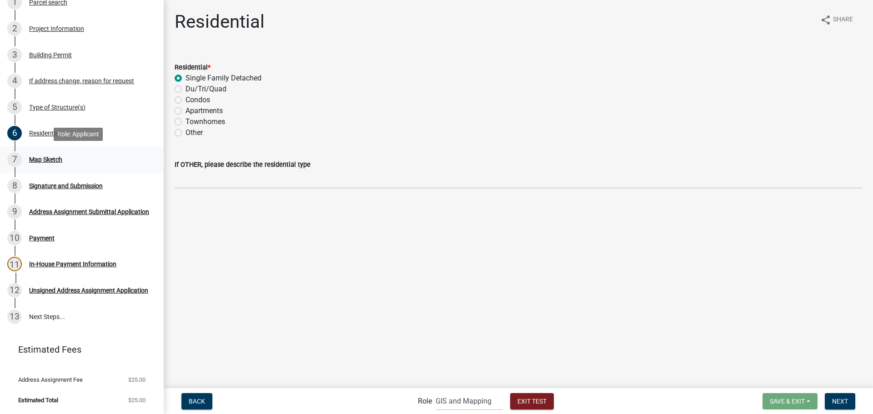
click at [10, 160] on div "7" at bounding box center [14, 159] width 15 height 15
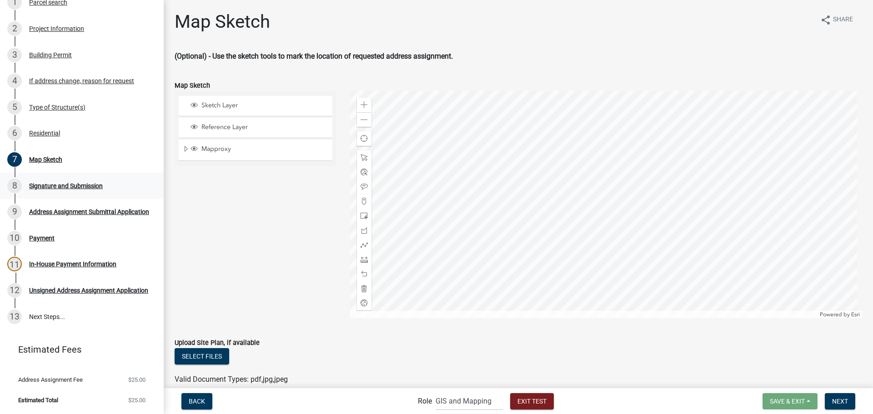
click at [18, 186] on div "8" at bounding box center [14, 186] width 15 height 15
click at [45, 209] on div "Address Assignment Submittal Application" at bounding box center [89, 212] width 120 height 6
click at [40, 236] on div "Payment" at bounding box center [41, 238] width 25 height 6
click at [47, 264] on div "In-House Payment Information" at bounding box center [72, 264] width 87 height 6
click at [45, 289] on div "Unsigned Address Assignment Application" at bounding box center [88, 290] width 119 height 6
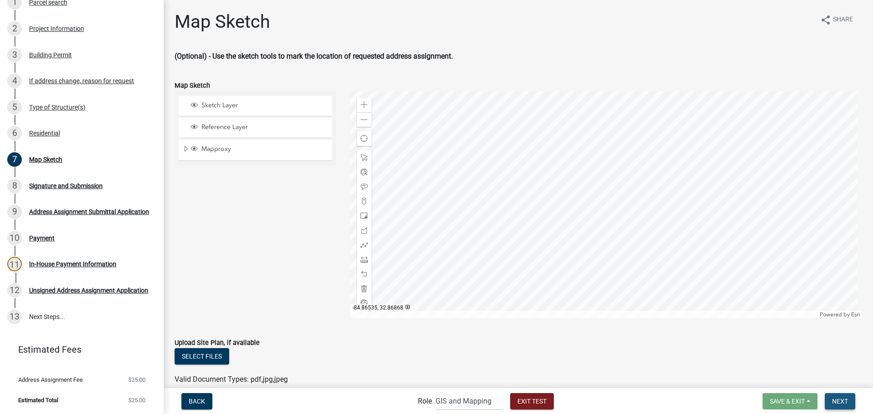
click at [838, 404] on span "Next" at bounding box center [840, 400] width 16 height 7
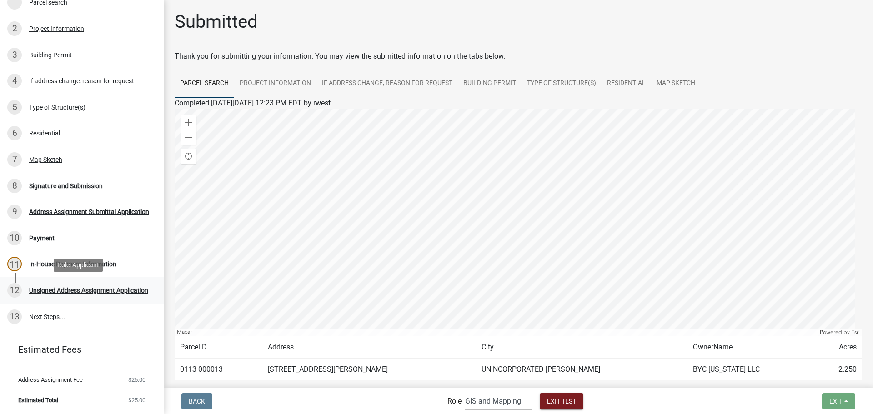
click at [51, 287] on div "Unsigned Address Assignment Application" at bounding box center [88, 290] width 119 height 6
click at [15, 287] on div "12" at bounding box center [14, 290] width 15 height 15
click at [19, 262] on div "11" at bounding box center [14, 264] width 15 height 15
click at [13, 314] on div "13" at bounding box center [14, 316] width 15 height 15
click at [501, 399] on select "Applicant GIS and Mapping Admin Planning and Zoning" at bounding box center [498, 401] width 67 height 19
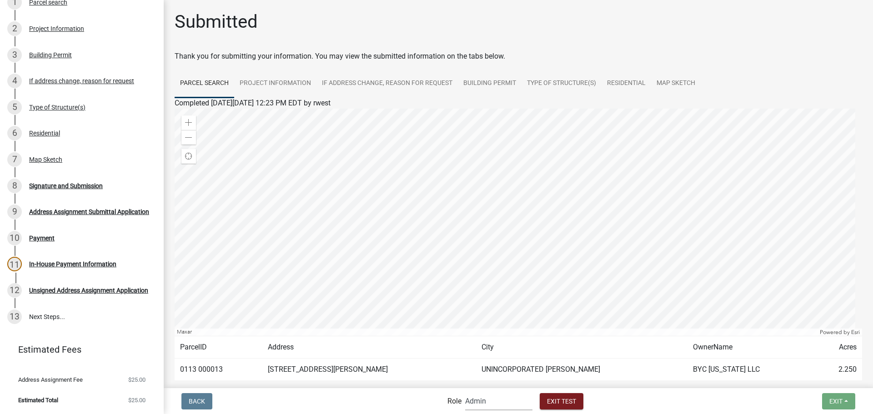
click at [465, 392] on select "Applicant GIS and Mapping Admin Planning and Zoning" at bounding box center [498, 401] width 67 height 19
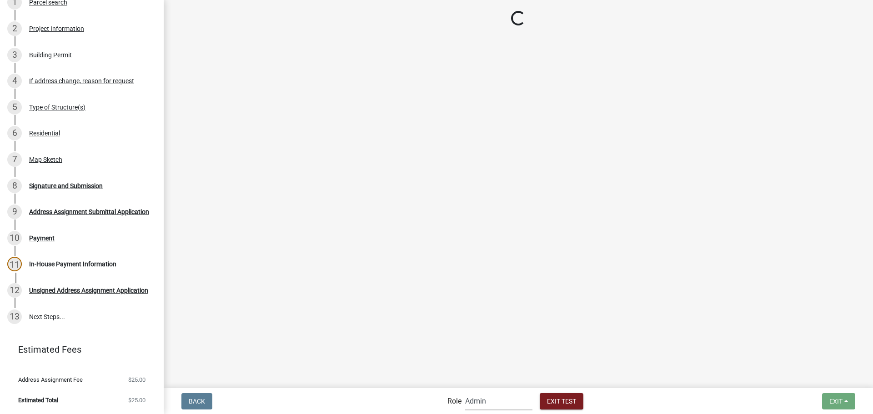
scroll to position [157, 0]
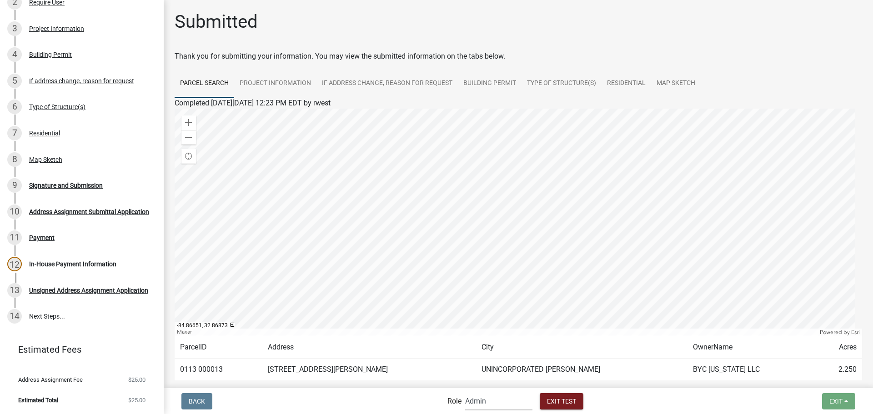
click at [491, 403] on select "Applicant GIS and Mapping Admin Planning and Zoning" at bounding box center [498, 401] width 67 height 19
select select "46f061d0-ca05-4526-87ad-bae6256f3e47"
click at [465, 392] on select "Applicant GIS and Mapping Admin Planning and Zoning" at bounding box center [498, 401] width 67 height 19
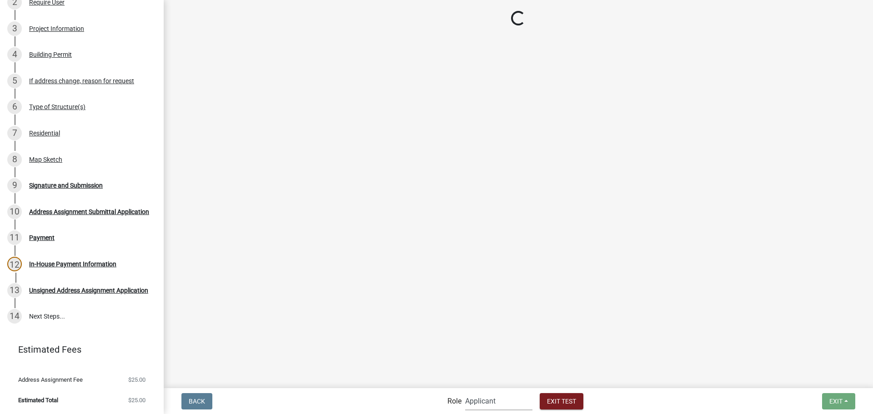
scroll to position [105, 0]
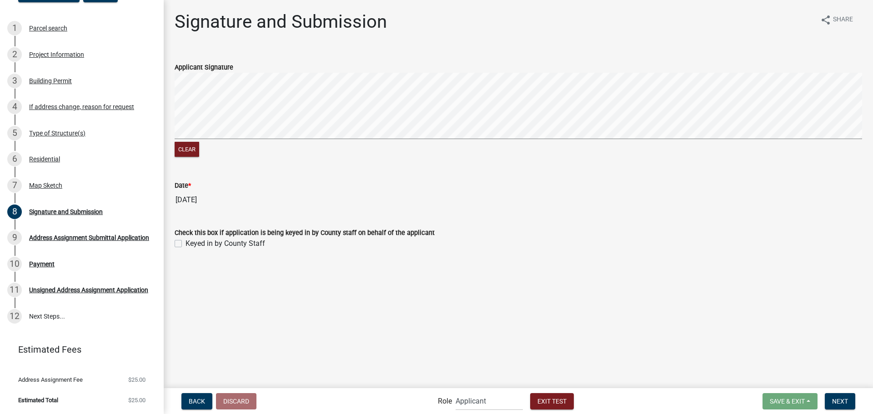
click at [185, 245] on label "Keyed in by County Staff" at bounding box center [225, 243] width 80 height 11
click at [185, 244] on input "Keyed in by County Staff" at bounding box center [188, 241] width 6 height 6
checkbox input "true"
click at [844, 402] on span "Next" at bounding box center [840, 400] width 16 height 7
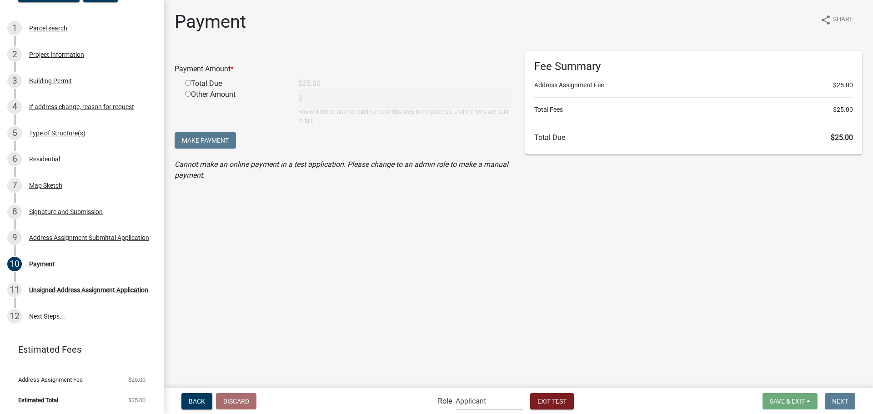
click at [184, 85] on div "Total Due" at bounding box center [234, 83] width 113 height 11
click at [186, 84] on input "radio" at bounding box center [188, 83] width 6 height 6
radio input "true"
type input "25"
click at [186, 84] on input "radio" at bounding box center [188, 83] width 6 height 6
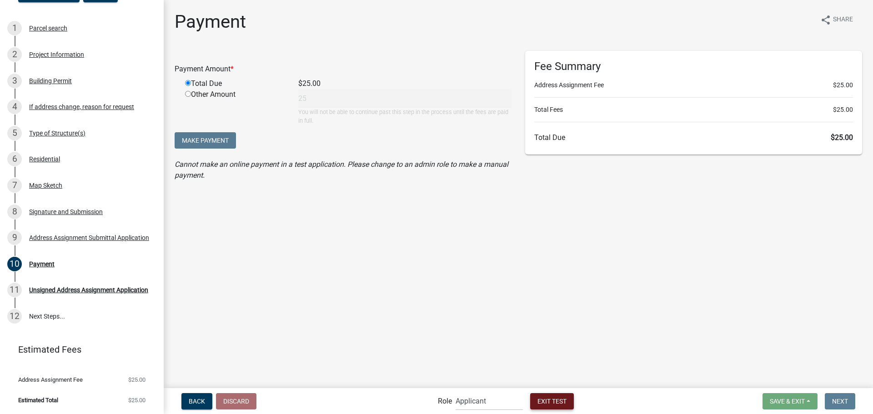
click at [547, 400] on span "Exit Test" at bounding box center [551, 400] width 29 height 7
select select
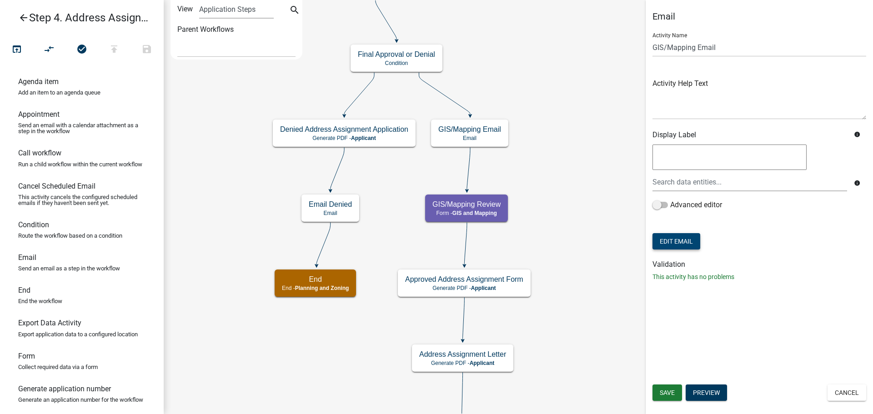
click at [684, 242] on button "Edit Email" at bounding box center [676, 241] width 48 height 16
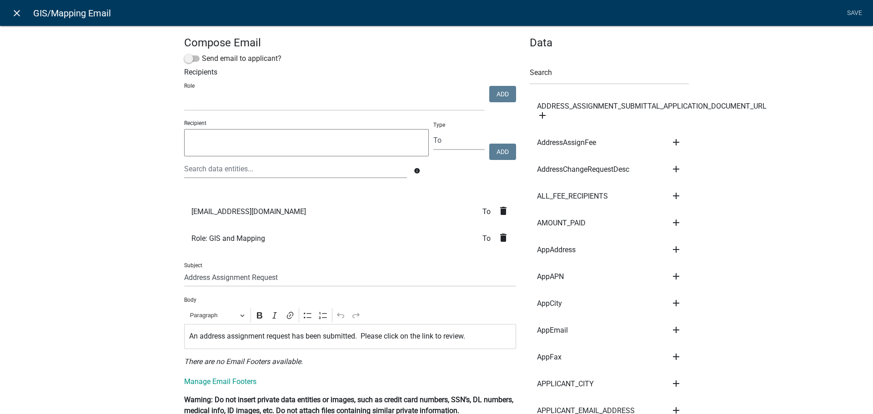
click at [18, 14] on icon "close" at bounding box center [16, 13] width 11 height 11
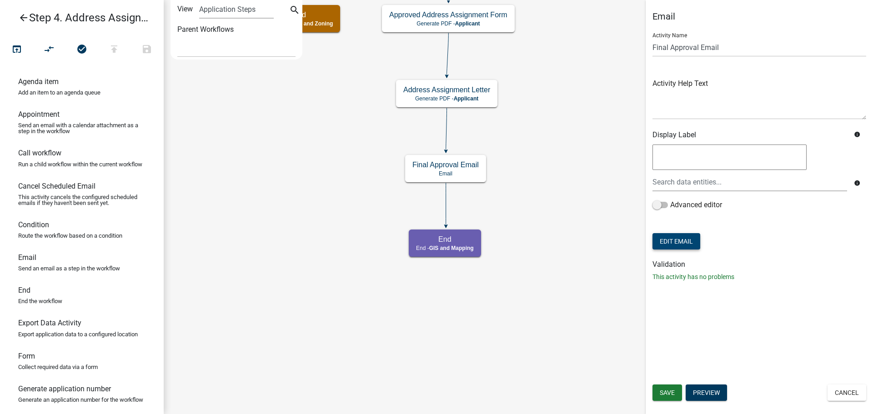
click at [684, 243] on button "Edit Email" at bounding box center [676, 241] width 48 height 16
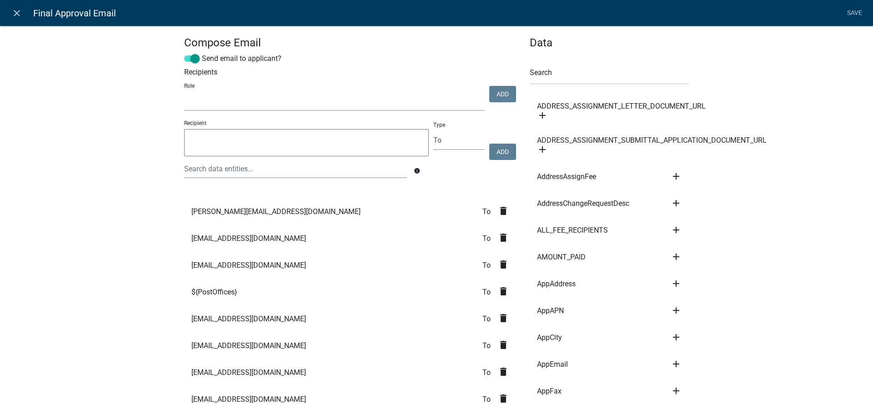
click at [199, 98] on select "Planning and Zoning Admin Emails Fire Department GIS and Mapping Roads and Engi…" at bounding box center [334, 101] width 300 height 19
click at [210, 140] on textarea at bounding box center [306, 142] width 244 height 27
click at [208, 164] on div at bounding box center [295, 169] width 236 height 19
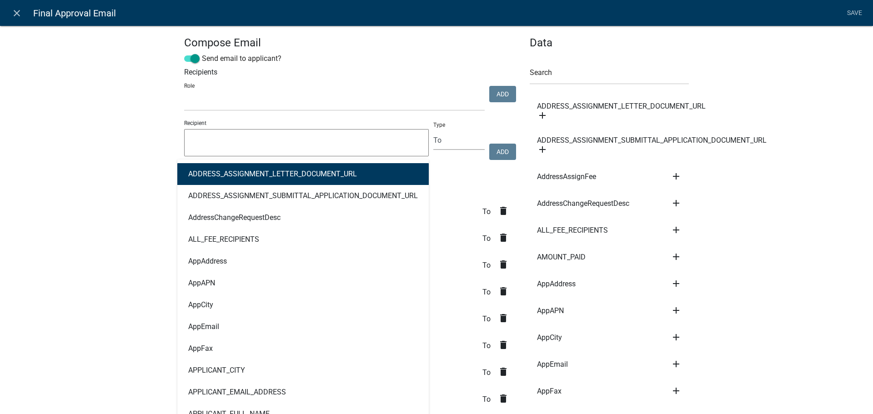
click at [207, 144] on textarea at bounding box center [306, 142] width 244 height 27
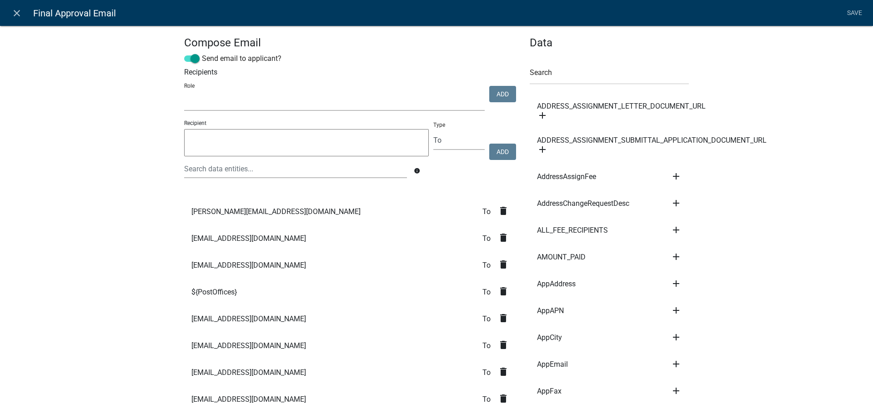
click at [214, 103] on select "Planning and Zoning Admin Emails Fire Department GIS and Mapping Roads and Engi…" at bounding box center [334, 101] width 300 height 19
click at [198, 141] on textarea at bounding box center [306, 142] width 244 height 27
type textarea "[EMAIL_ADDRESS][PERSON_NAME][DOMAIN_NAME]"
click at [496, 153] on button "Add" at bounding box center [502, 152] width 27 height 16
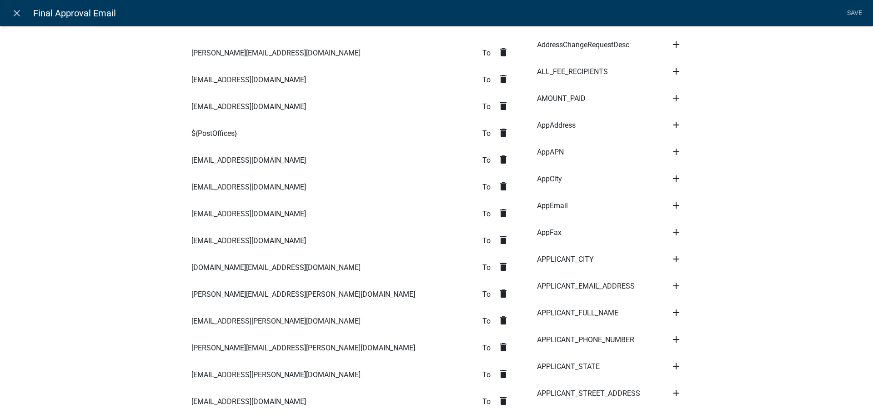
scroll to position [136, 0]
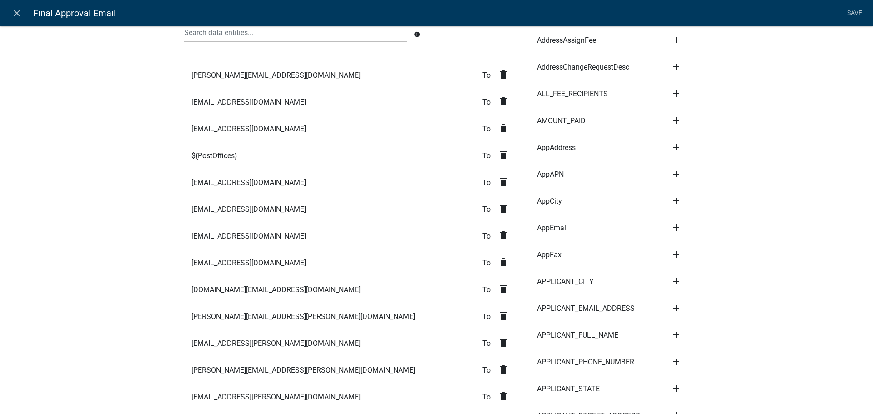
click at [219, 160] on span "${PostOffices}" at bounding box center [213, 155] width 45 height 7
drag, startPoint x: 219, startPoint y: 160, endPoint x: 155, endPoint y: 150, distance: 64.4
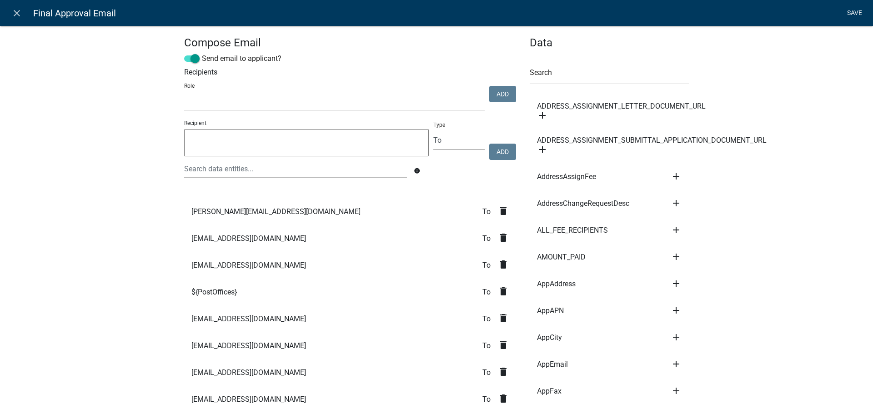
click at [852, 10] on link "Save" at bounding box center [854, 13] width 23 height 17
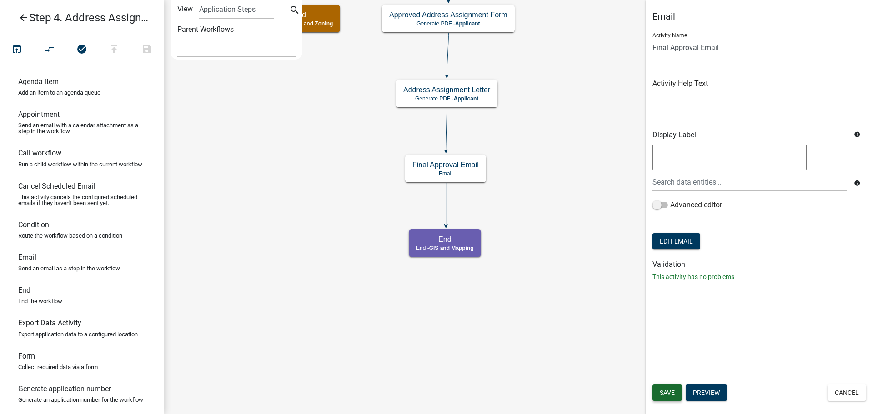
click at [665, 395] on span "Save" at bounding box center [666, 392] width 15 height 7
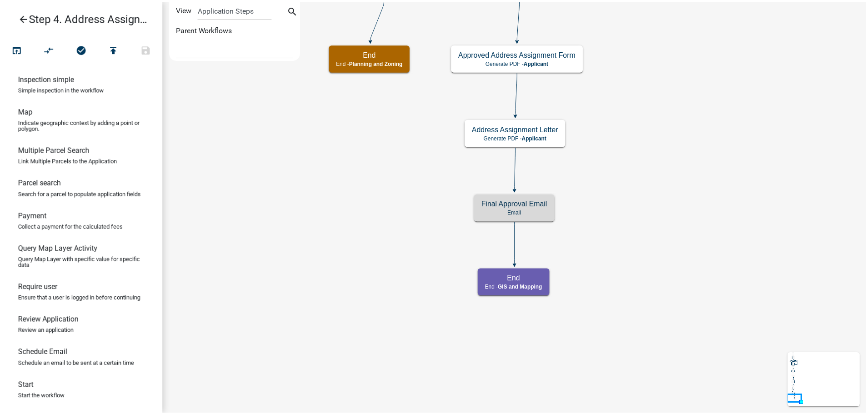
scroll to position [100, 0]
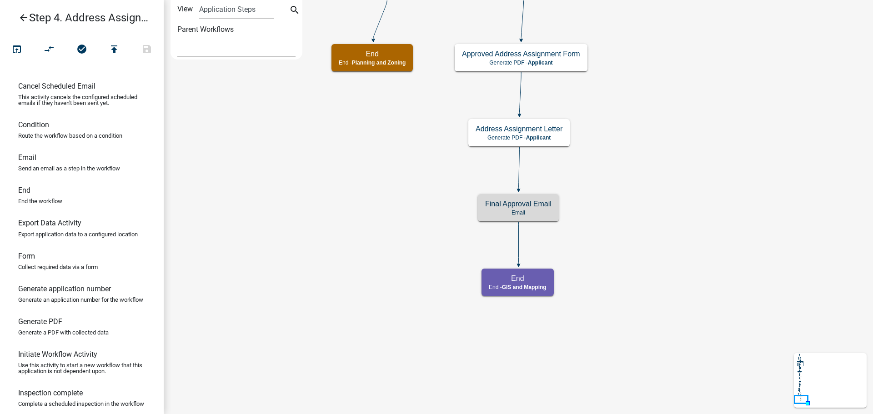
click at [25, 18] on icon "arrow_back" at bounding box center [23, 18] width 11 height 13
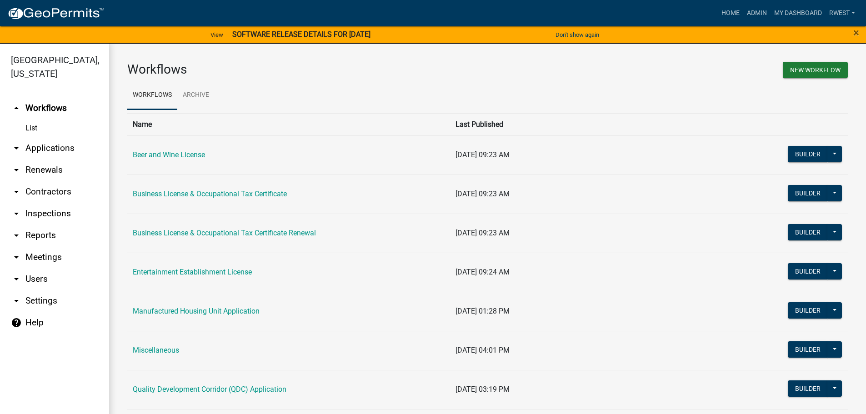
click at [42, 290] on link "arrow_drop_down Settings" at bounding box center [54, 301] width 109 height 22
select select "GA"
select select "Eastern Standard Time"
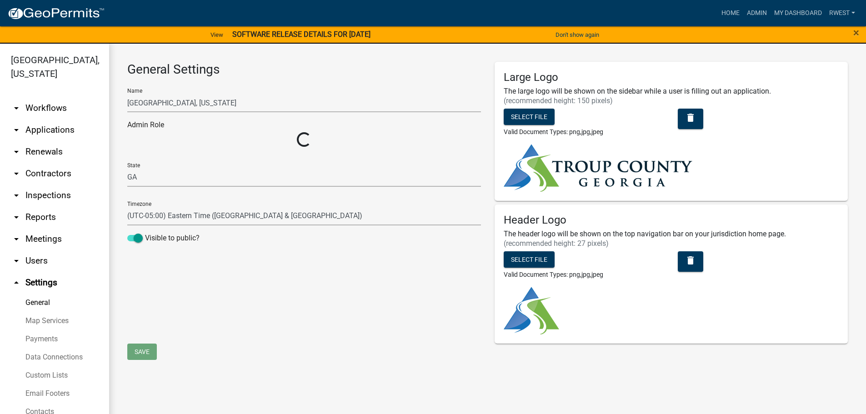
select select "f3ba5a91-7966-4b64-ba08-5dcd87fd854a"
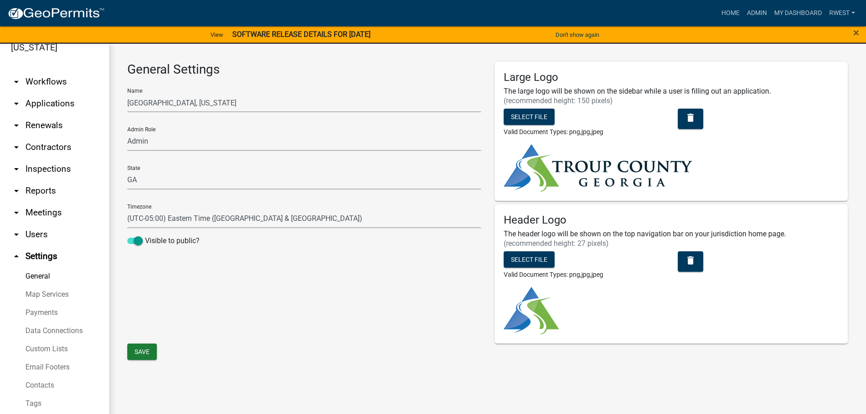
scroll to position [40, 0]
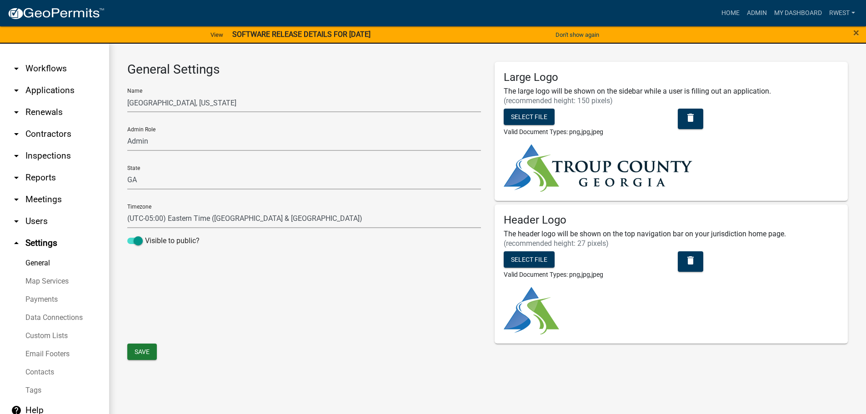
click at [46, 372] on link "Contacts" at bounding box center [54, 372] width 109 height 18
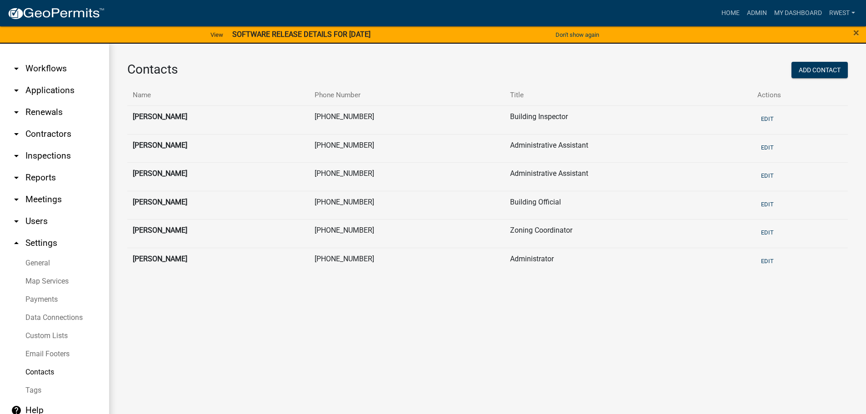
click at [50, 332] on link "Custom Lists" at bounding box center [54, 336] width 109 height 18
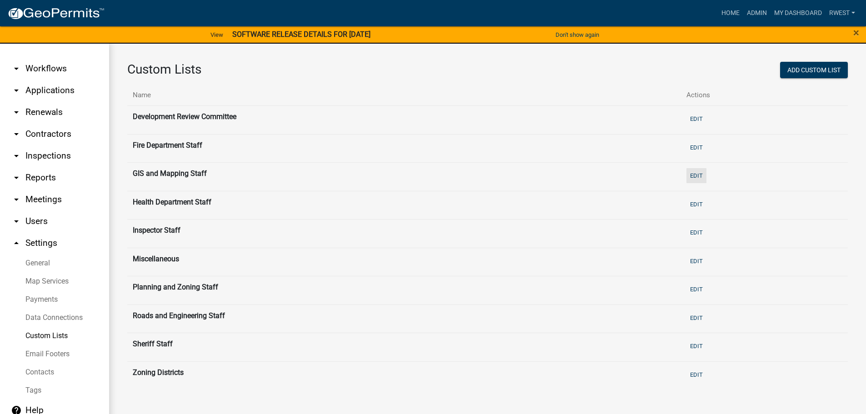
click at [695, 172] on button "Edit" at bounding box center [696, 175] width 20 height 15
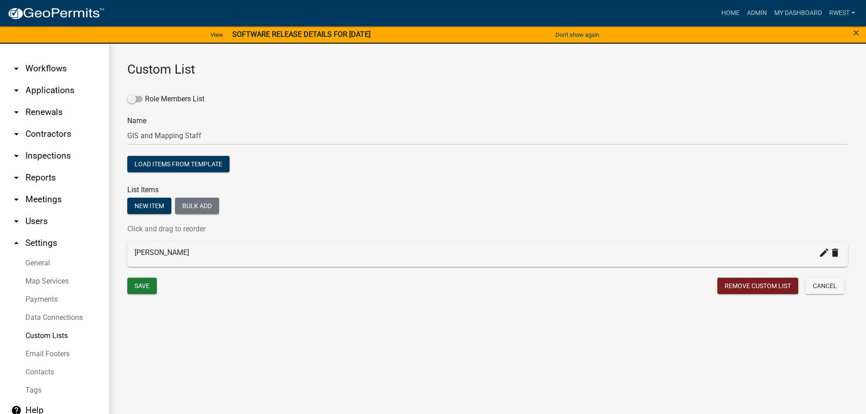
click at [51, 337] on link "Custom Lists" at bounding box center [54, 336] width 109 height 18
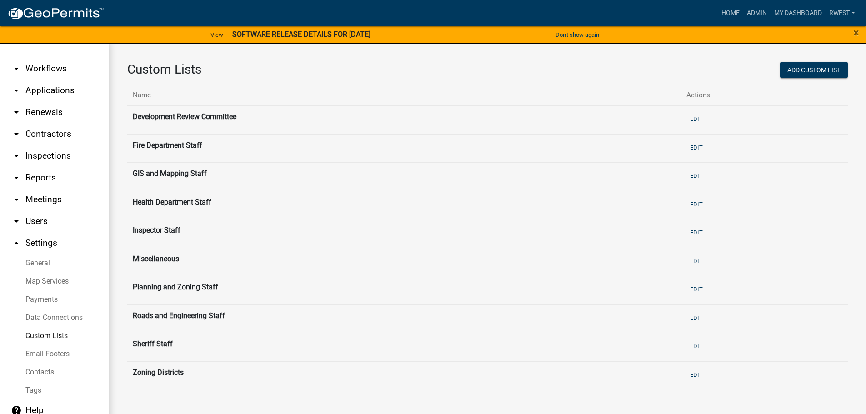
click at [44, 259] on link "General" at bounding box center [54, 263] width 109 height 18
select select "GA"
select select "Eastern Standard Time"
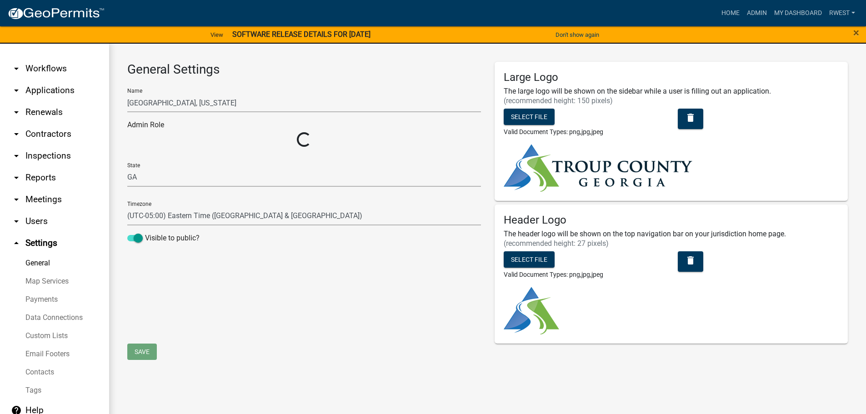
select select "f3ba5a91-7966-4b64-ba08-5dcd87fd854a"
click at [49, 282] on link "Map Services" at bounding box center [54, 281] width 109 height 18
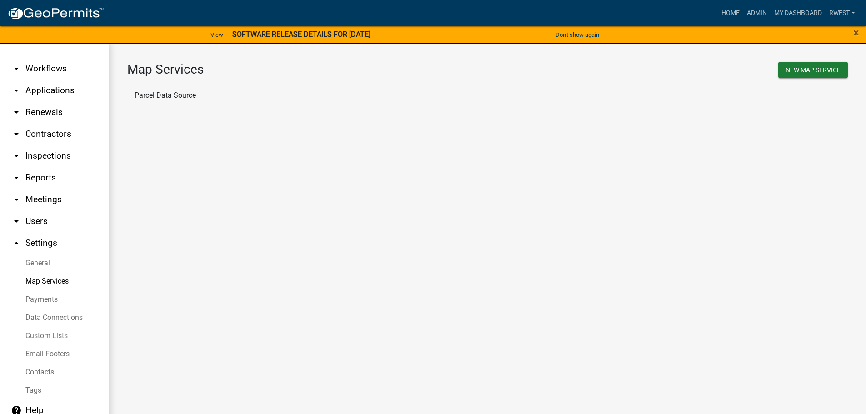
click at [46, 301] on link "Payments" at bounding box center [54, 299] width 109 height 18
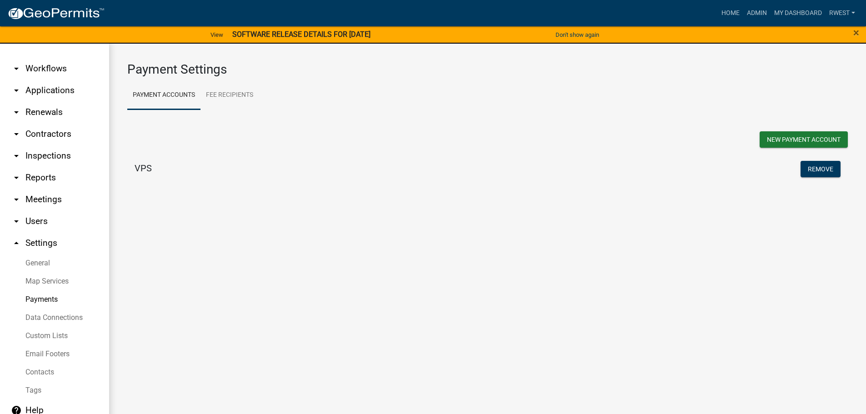
click at [44, 315] on link "Data Connections" at bounding box center [54, 318] width 109 height 18
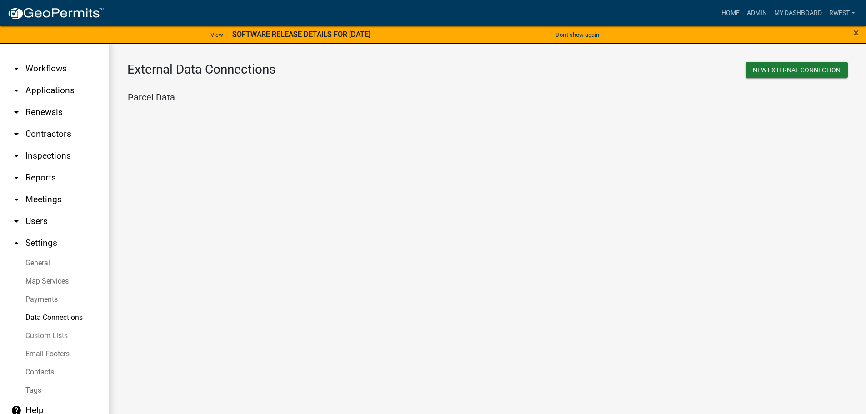
click at [40, 335] on link "Custom Lists" at bounding box center [54, 336] width 109 height 18
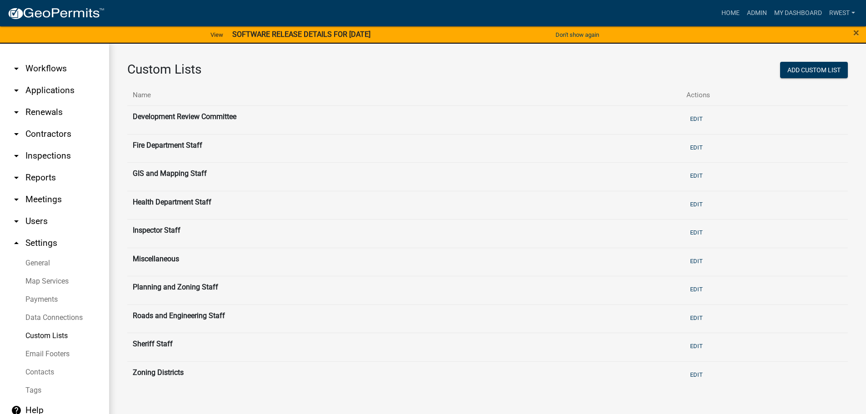
click at [40, 354] on link "Email Footers" at bounding box center [54, 354] width 109 height 18
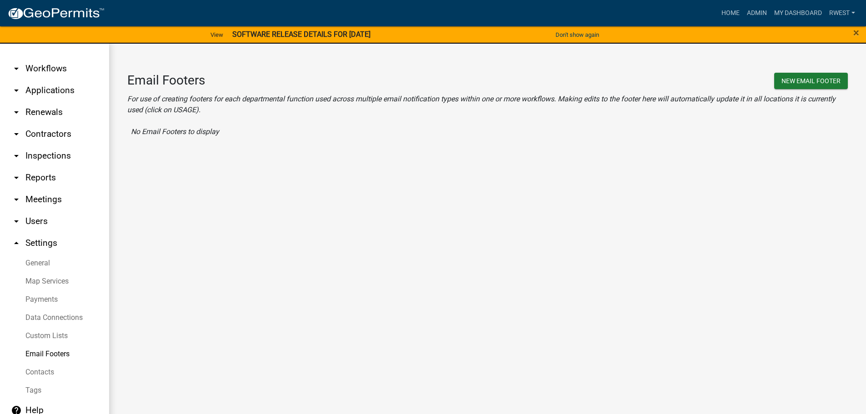
click at [37, 373] on link "Contacts" at bounding box center [54, 372] width 109 height 18
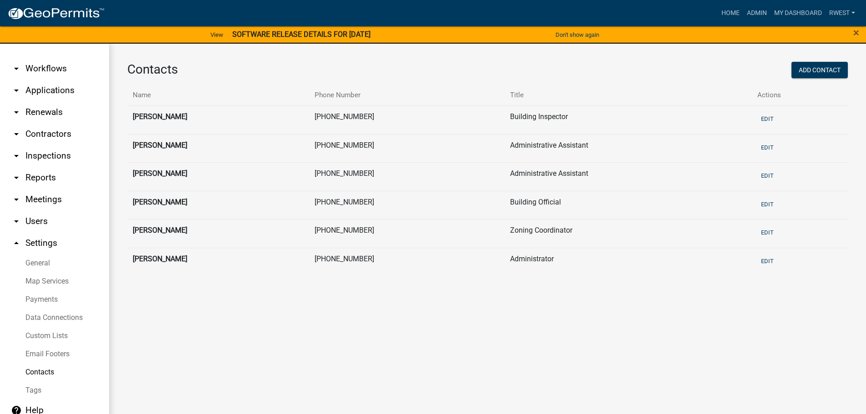
click at [33, 400] on link "help Help" at bounding box center [54, 410] width 109 height 22
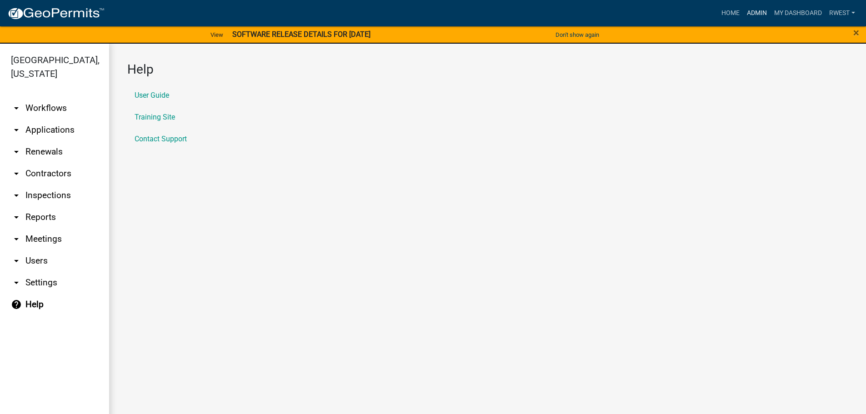
click at [759, 13] on link "Admin" at bounding box center [756, 13] width 27 height 17
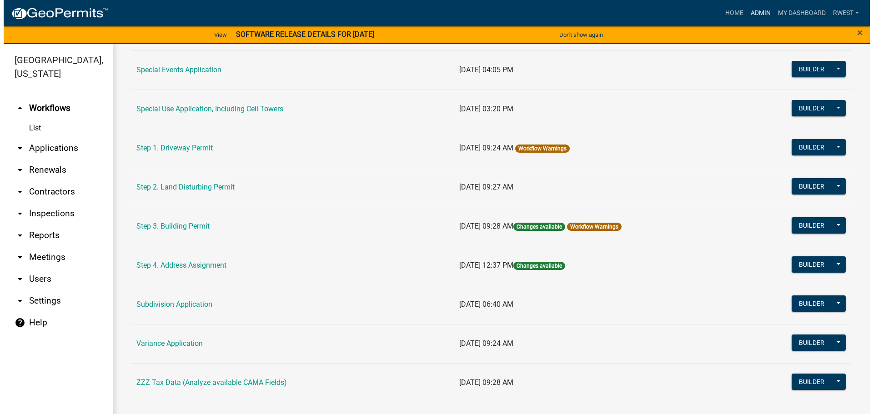
scroll to position [439, 0]
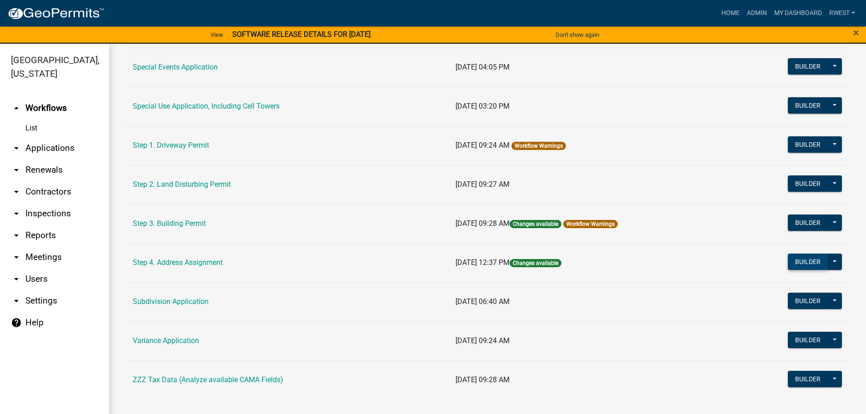
click at [809, 262] on button "Builder" at bounding box center [808, 262] width 40 height 16
select select
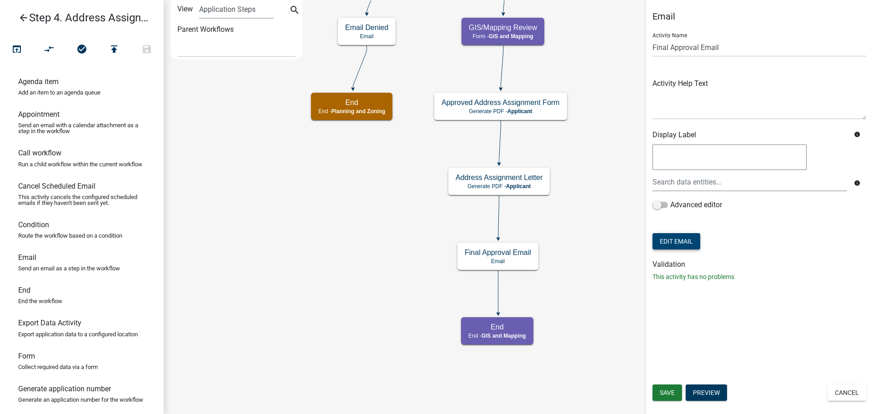
click at [679, 239] on button "Edit Email" at bounding box center [676, 241] width 48 height 16
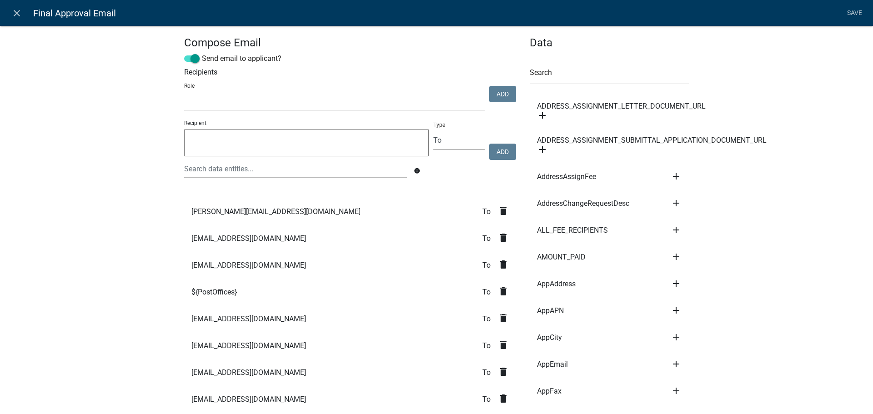
click at [214, 294] on span "${PostOffices}" at bounding box center [213, 292] width 45 height 7
click at [214, 293] on span "${PostOffices}" at bounding box center [213, 292] width 45 height 7
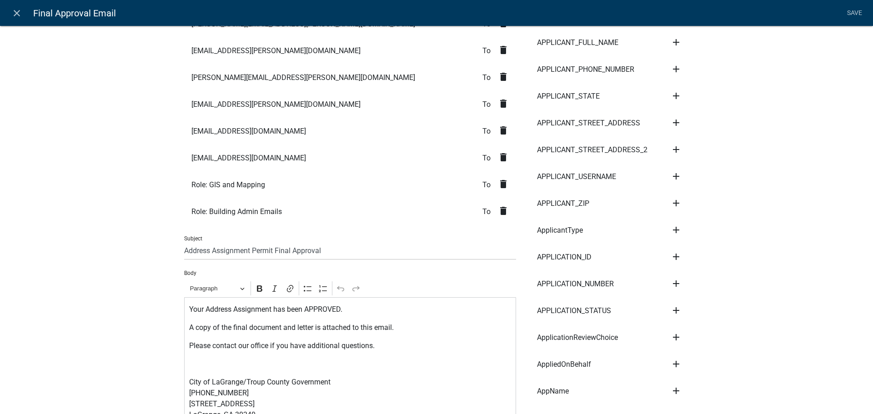
scroll to position [253, 0]
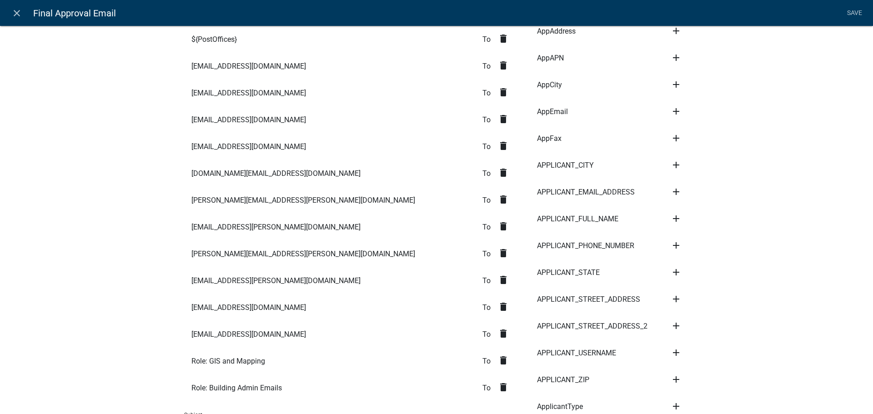
click at [250, 257] on span "[PERSON_NAME][EMAIL_ADDRESS][PERSON_NAME][DOMAIN_NAME]" at bounding box center [303, 253] width 224 height 7
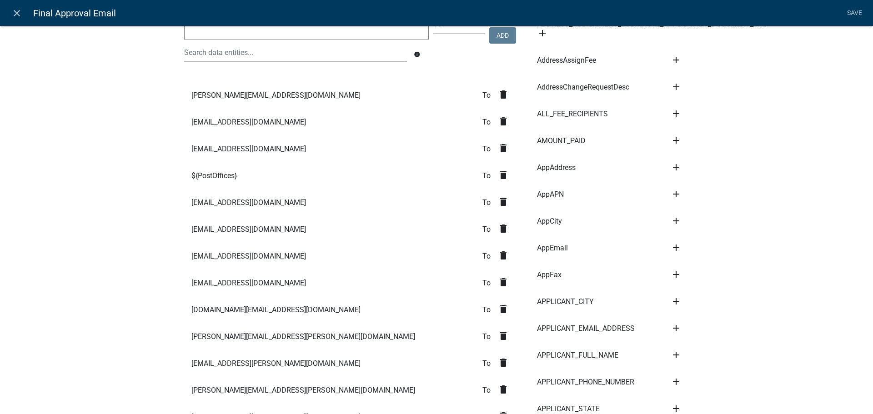
scroll to position [0, 0]
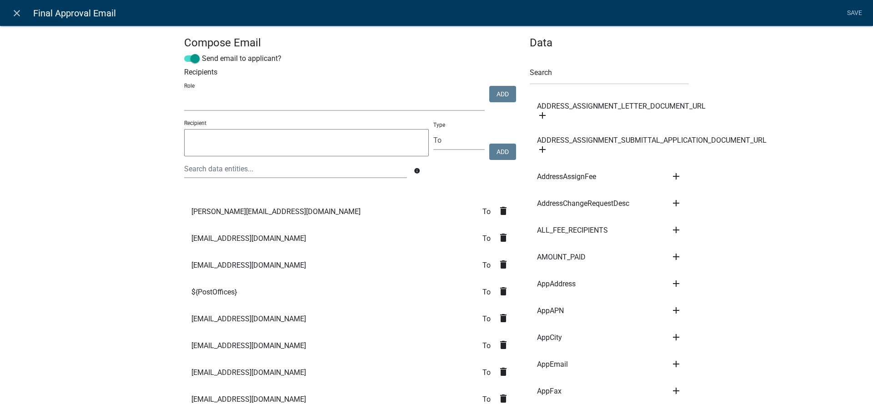
click at [256, 102] on select "Planning and Zoning Admin Emails Fire Department GIS and Mapping Roads and Engi…" at bounding box center [334, 101] width 300 height 19
click at [267, 140] on textarea at bounding box center [306, 142] width 244 height 27
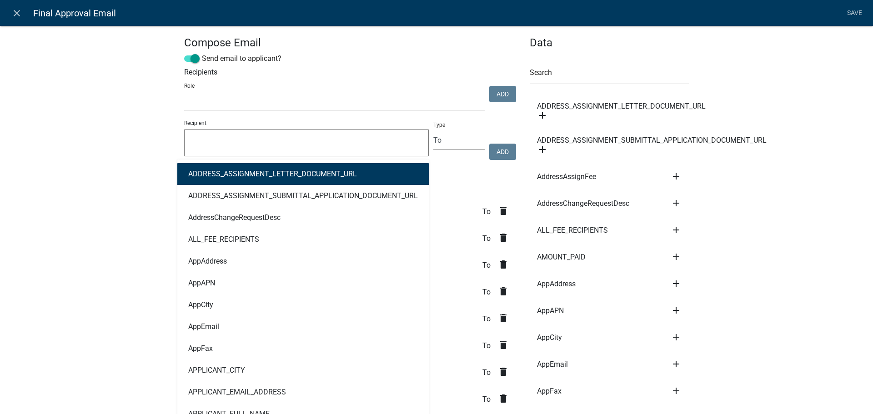
click at [244, 170] on div "ADDRESS_ASSIGNMENT_LETTER_DOCUMENT_URL ADDRESS_ASSIGNMENT_SUBMITTAL_APPLICATION…" at bounding box center [295, 169] width 236 height 19
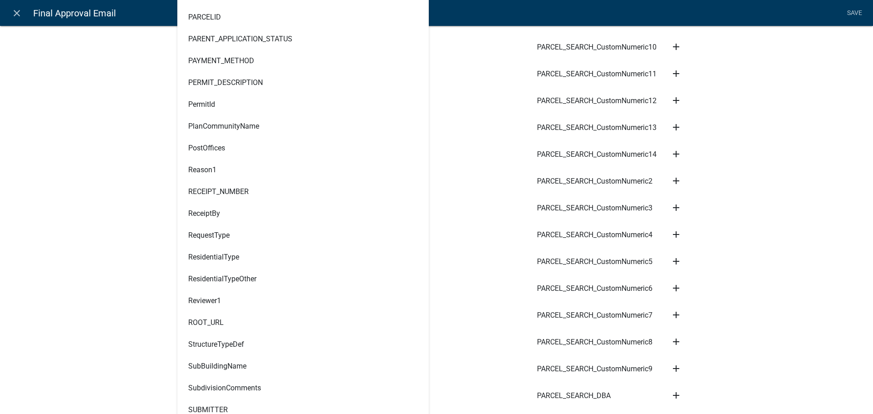
scroll to position [2818, 0]
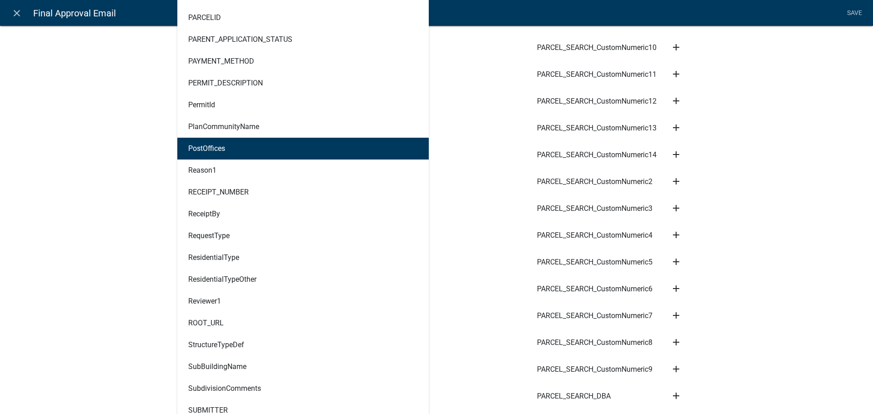
click at [201, 147] on ngb-highlight "PostOffices" at bounding box center [206, 148] width 37 height 7
type textarea "PostOffices"
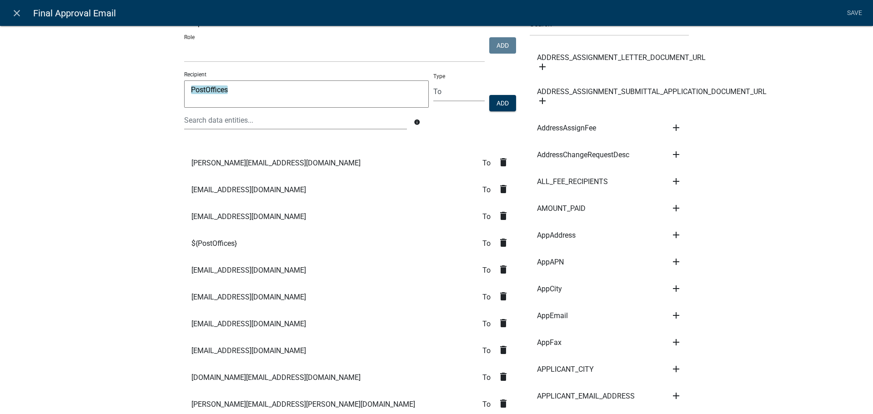
scroll to position [0, 0]
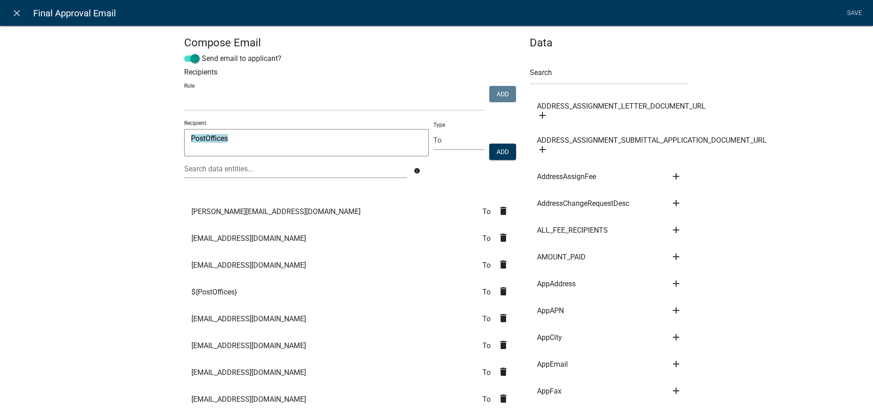
click at [255, 145] on textarea "PostOffices" at bounding box center [306, 142] width 244 height 27
drag, startPoint x: 247, startPoint y: 139, endPoint x: 158, endPoint y: 129, distance: 89.2
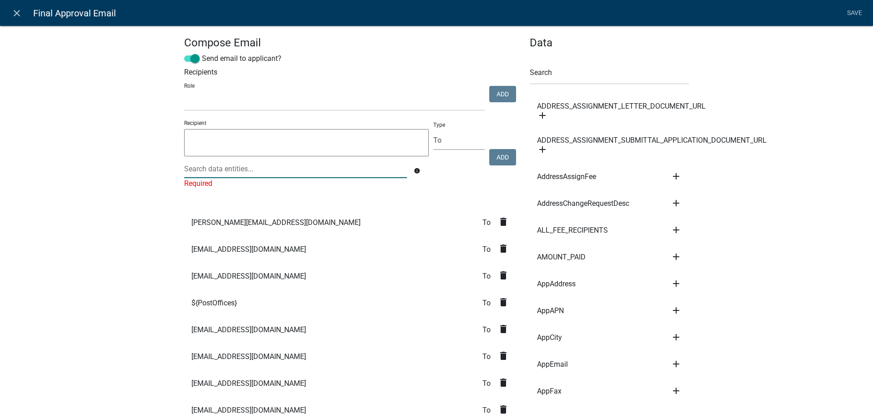
click at [234, 170] on div at bounding box center [295, 169] width 236 height 19
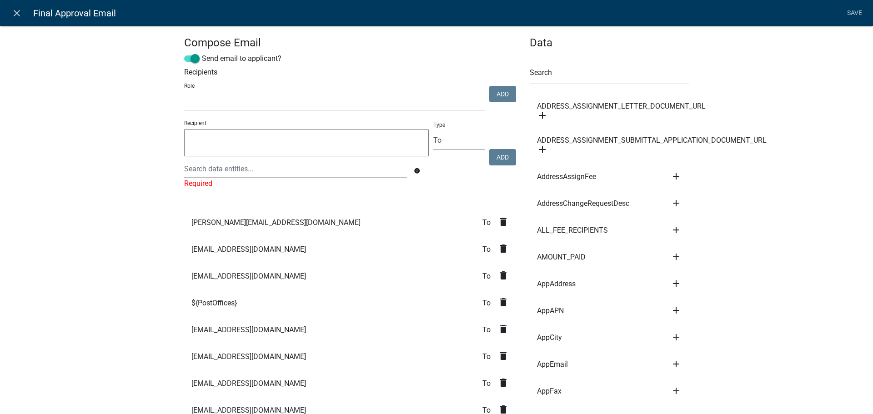
click at [324, 280] on li "[EMAIL_ADDRESS][DOMAIN_NAME] To delete" at bounding box center [350, 276] width 332 height 27
click at [19, 14] on icon "close" at bounding box center [16, 13] width 11 height 11
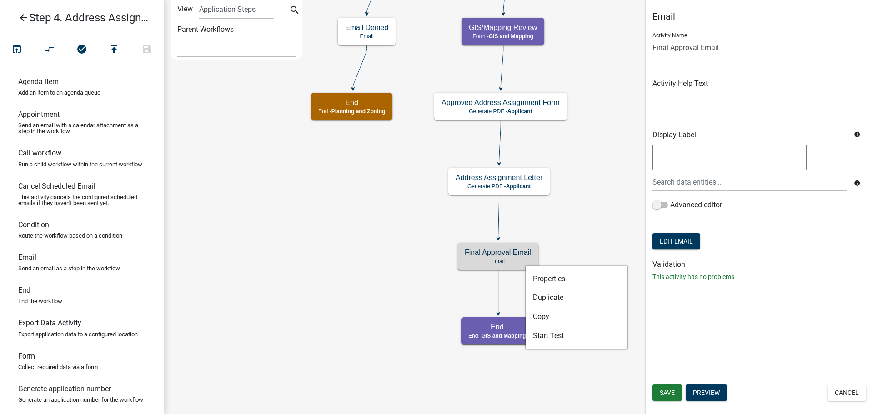
click at [833, 336] on div "Email Activity Name Final Approval Email Activity Help Text Display Label info …" at bounding box center [758, 207] width 227 height 414
click at [688, 239] on button "Edit Email" at bounding box center [676, 241] width 48 height 16
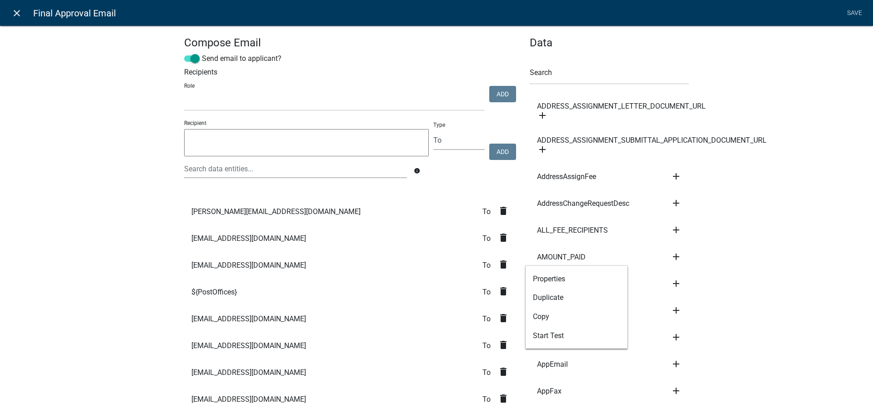
click at [15, 15] on icon "close" at bounding box center [16, 13] width 11 height 11
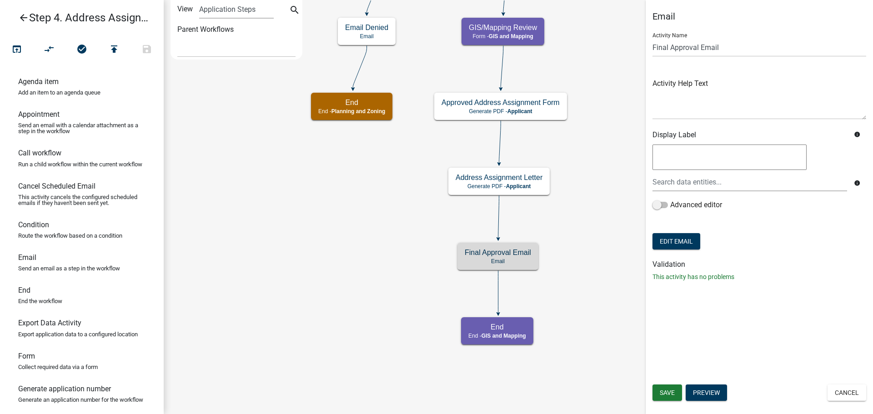
click at [600, 359] on icon "Start Start - Applicant Incorporated or Not Condition Incorporated Parcel Form …" at bounding box center [518, 206] width 708 height 413
click at [677, 243] on button "Edit Email" at bounding box center [676, 241] width 48 height 16
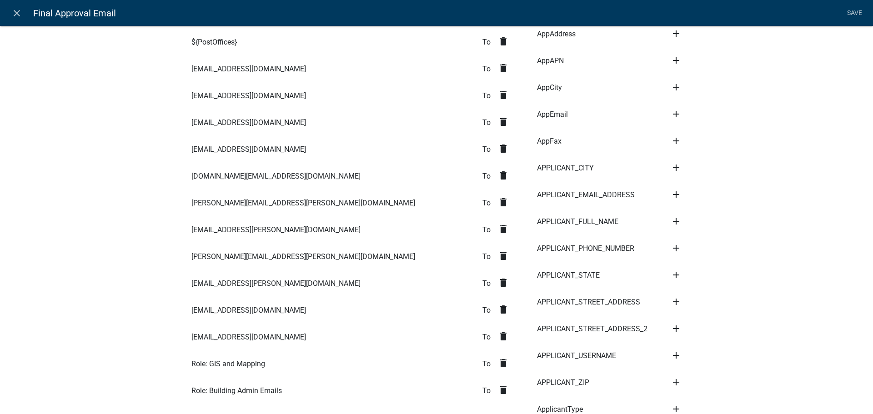
scroll to position [273, 0]
